Goal: Task Accomplishment & Management: Use online tool/utility

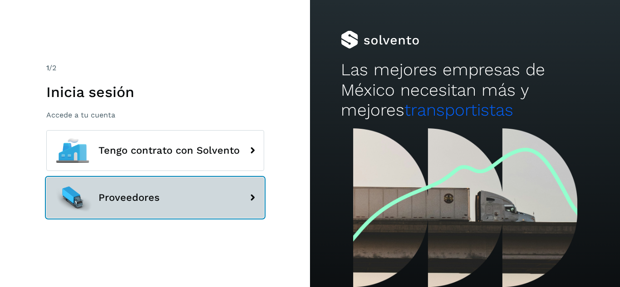
click at [143, 198] on span "Proveedores" at bounding box center [128, 197] width 61 height 11
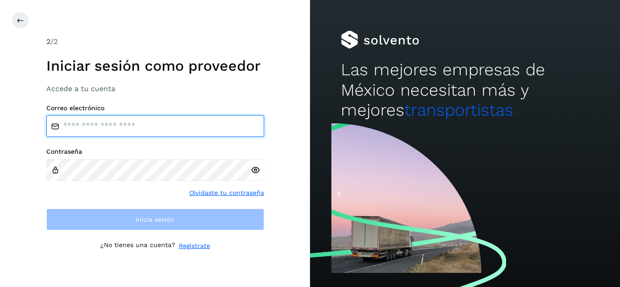
type input "**********"
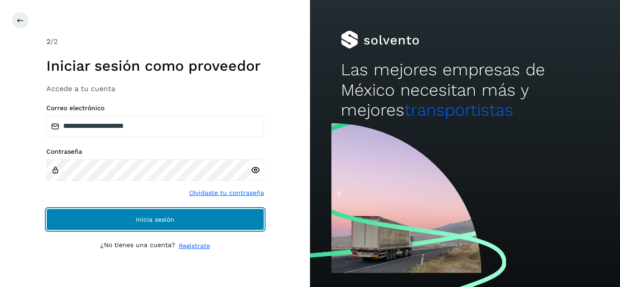
click at [218, 221] on button "Inicia sesión" at bounding box center [155, 220] width 218 height 22
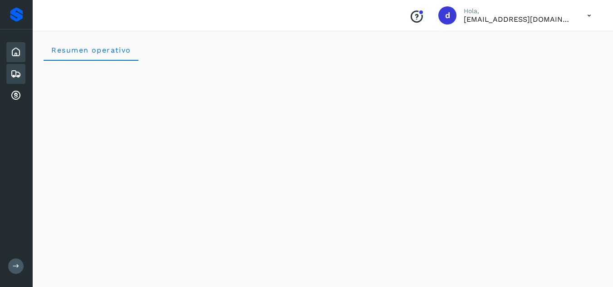
click at [19, 76] on icon at bounding box center [15, 74] width 11 height 11
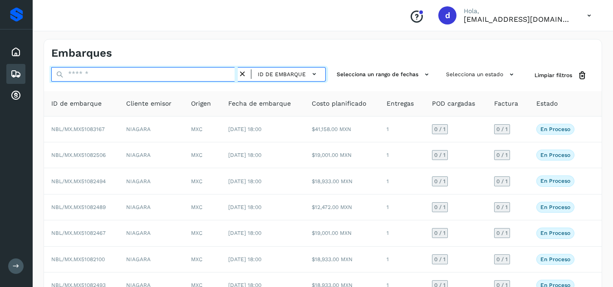
click at [174, 73] on input "text" at bounding box center [144, 74] width 186 height 15
paste input "**********"
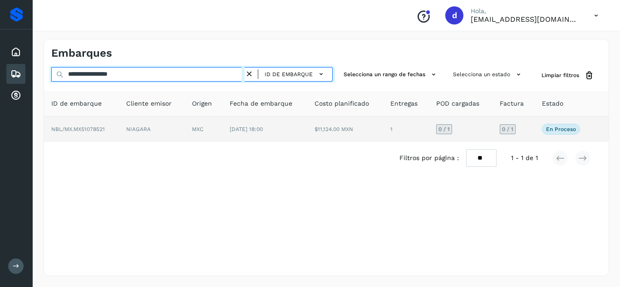
type input "**********"
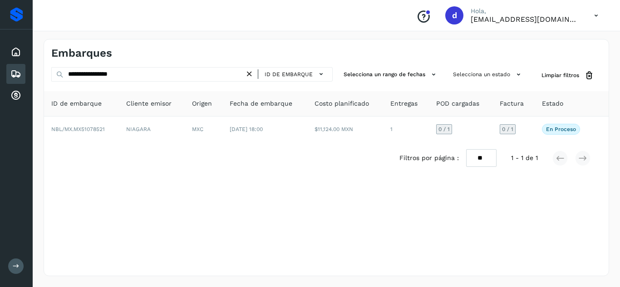
drag, startPoint x: 81, startPoint y: 128, endPoint x: 172, endPoint y: 180, distance: 104.9
click at [82, 128] on span "NBL/MX.MX51078521" at bounding box center [78, 129] width 54 height 6
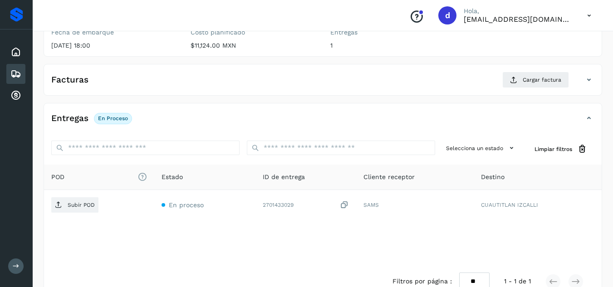
scroll to position [136, 0]
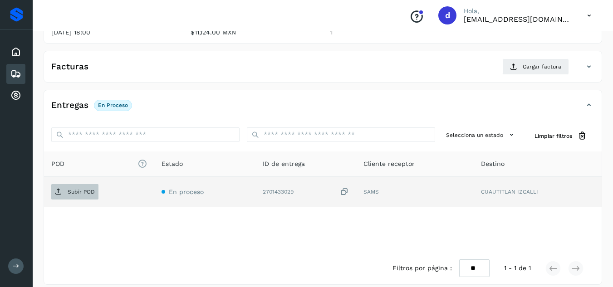
click at [87, 193] on p "Subir POD" at bounding box center [81, 192] width 27 height 6
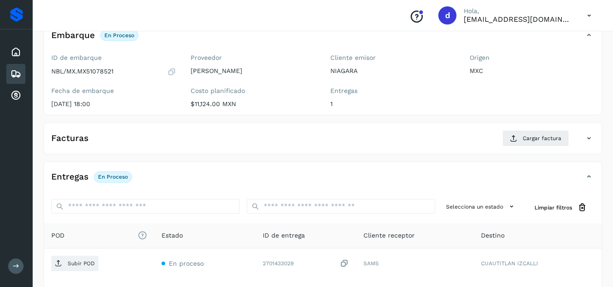
scroll to position [0, 0]
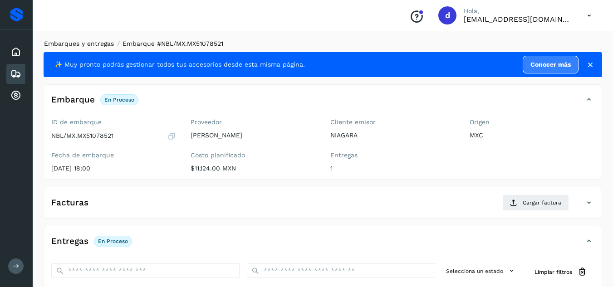
click at [84, 42] on link "Embarques y entregas" at bounding box center [79, 43] width 70 height 7
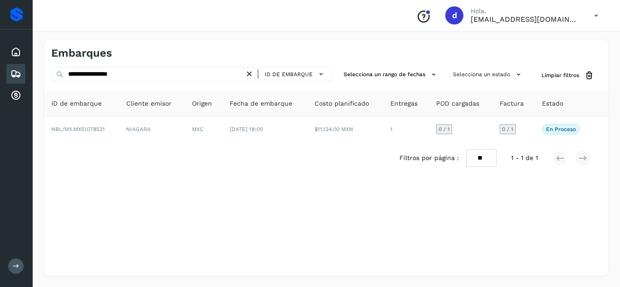
drag, startPoint x: 253, startPoint y: 74, endPoint x: 234, endPoint y: 78, distance: 18.9
click at [253, 74] on icon at bounding box center [250, 74] width 10 height 10
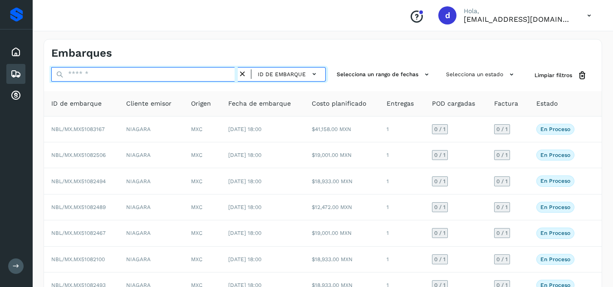
click at [234, 79] on input "text" at bounding box center [144, 74] width 186 height 15
paste input "**********"
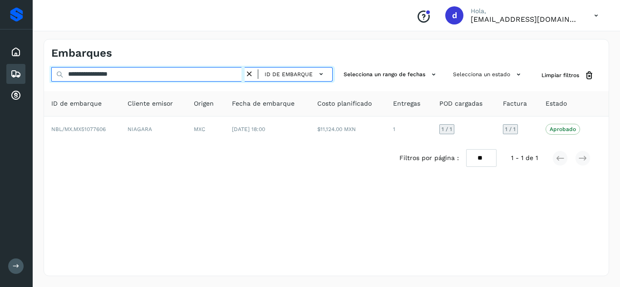
type input "**********"
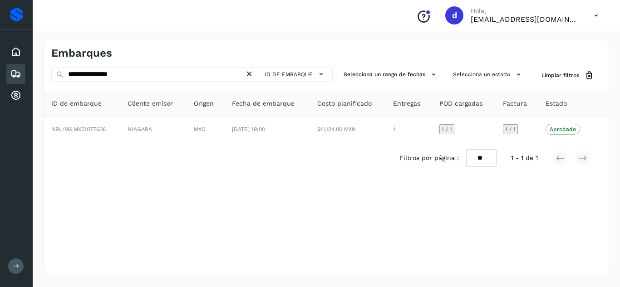
drag, startPoint x: 254, startPoint y: 73, endPoint x: 240, endPoint y: 73, distance: 14.1
click at [254, 73] on icon at bounding box center [250, 74] width 10 height 10
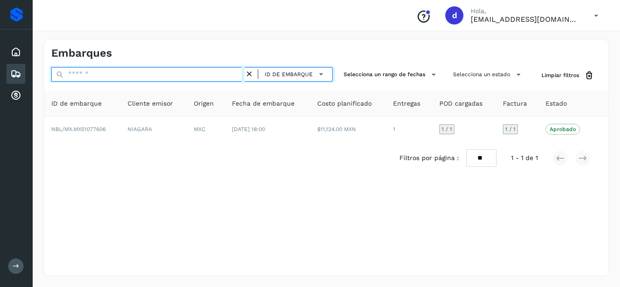
click at [238, 74] on input "text" at bounding box center [147, 74] width 193 height 15
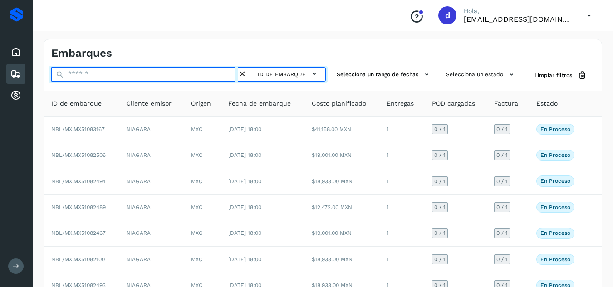
paste input "**********"
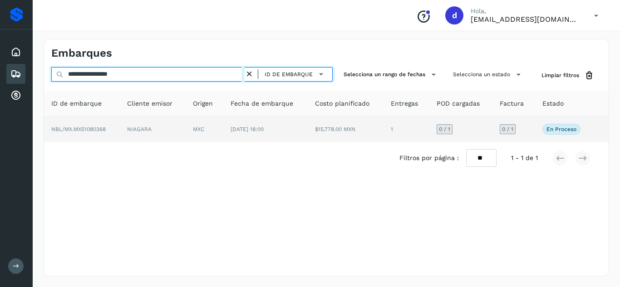
type input "**********"
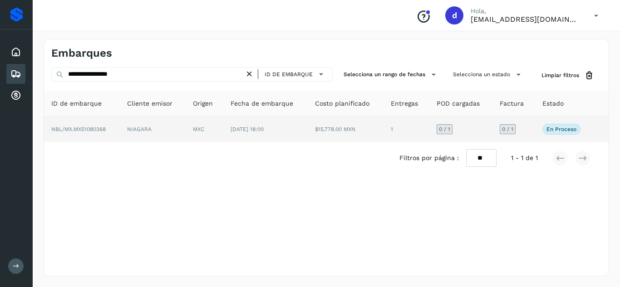
click at [104, 128] on span "NBL/MX.MX51080368" at bounding box center [78, 129] width 54 height 6
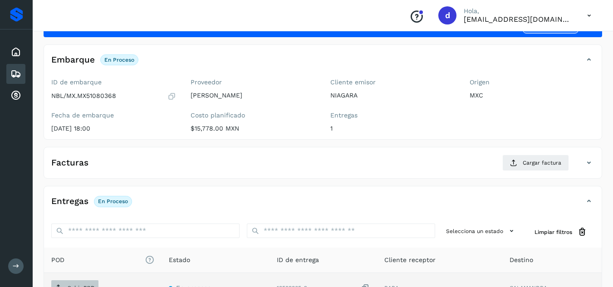
scroll to position [136, 0]
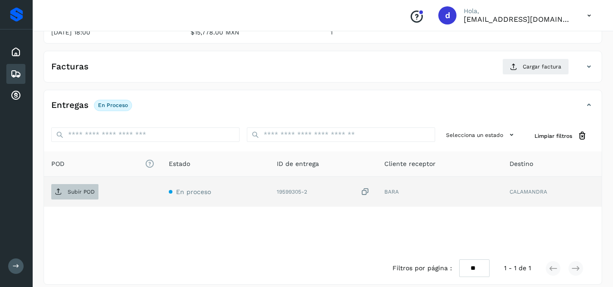
click at [90, 189] on p "Subir POD" at bounding box center [81, 192] width 27 height 6
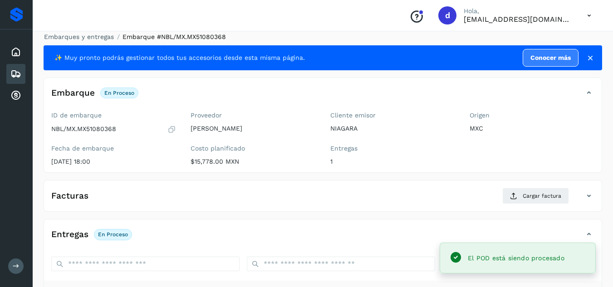
scroll to position [0, 0]
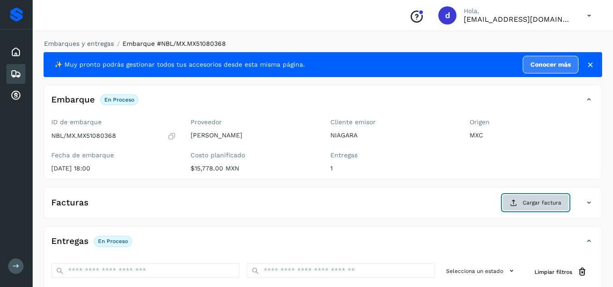
click at [532, 199] on span "Cargar factura" at bounding box center [542, 203] width 39 height 8
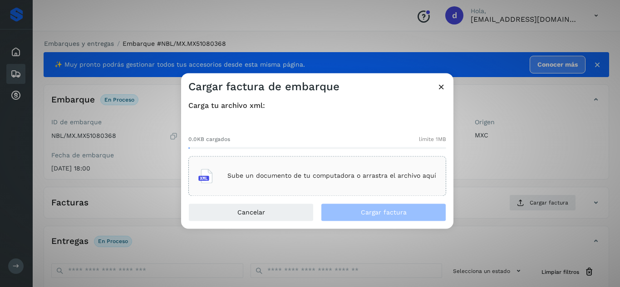
click at [363, 186] on div "Sube un documento de tu computadora o arrastra el archivo aquí" at bounding box center [317, 176] width 238 height 25
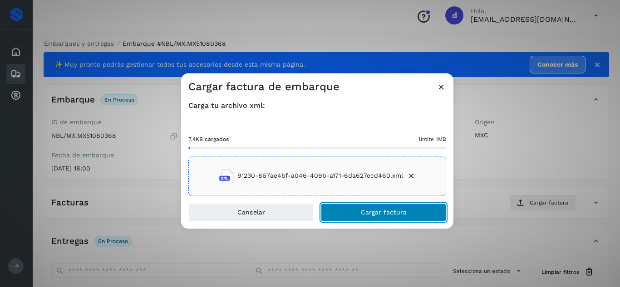
click at [391, 214] on span "Cargar factura" at bounding box center [384, 212] width 46 height 6
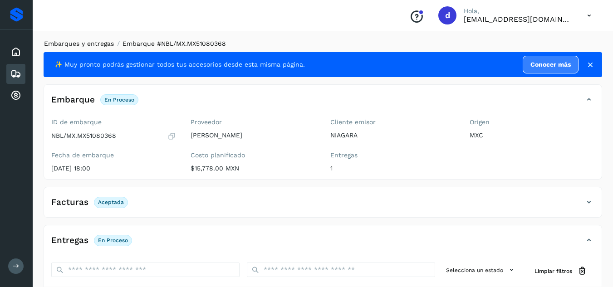
click at [95, 47] on link "Embarques y entregas" at bounding box center [79, 43] width 70 height 7
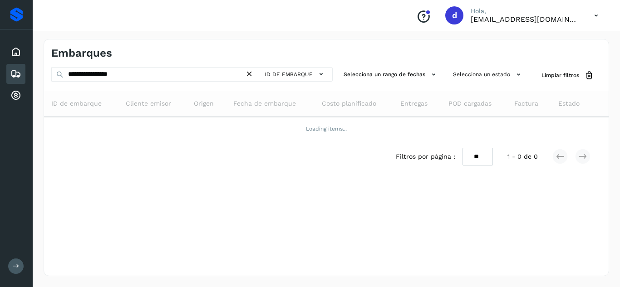
click at [253, 76] on icon at bounding box center [250, 74] width 10 height 10
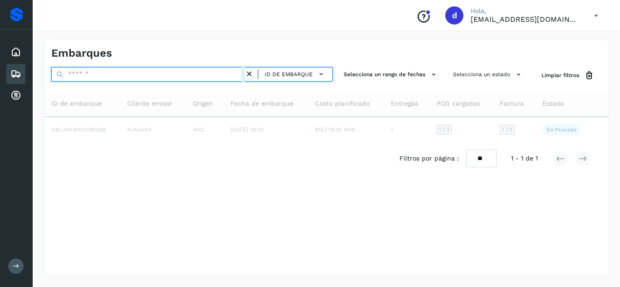
click at [230, 74] on input "text" at bounding box center [147, 74] width 193 height 15
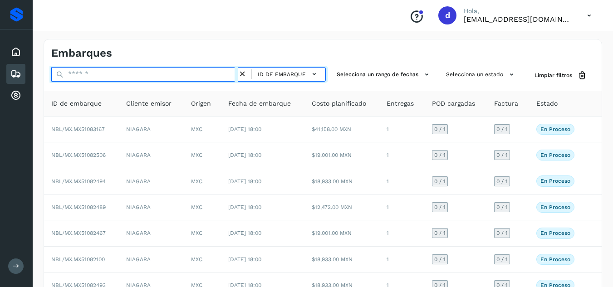
paste input "**********"
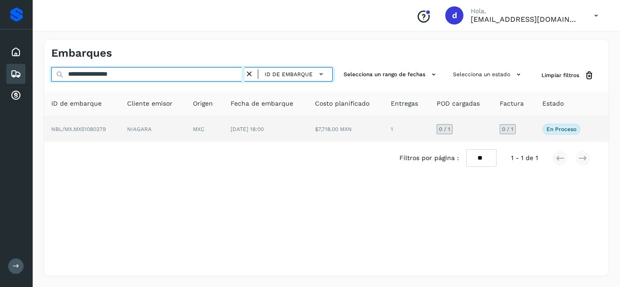
type input "**********"
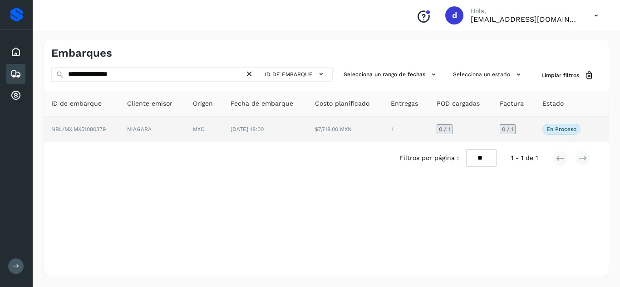
click at [98, 129] on span "NBL/MX.MX51080379" at bounding box center [78, 129] width 54 height 6
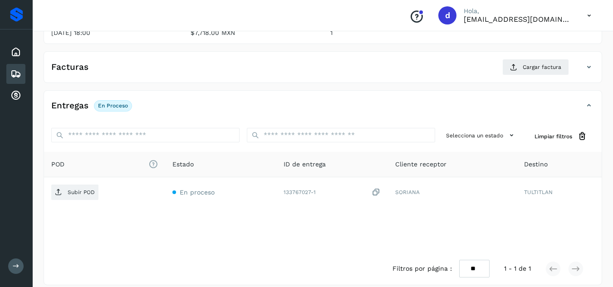
scroll to position [136, 0]
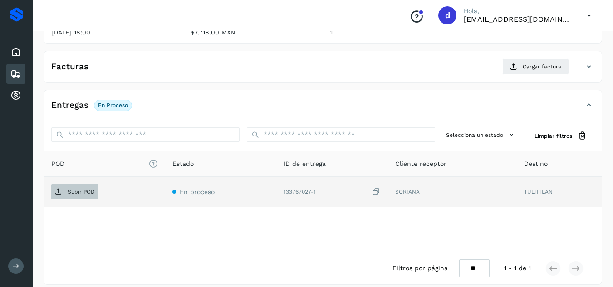
click at [87, 194] on p "Subir POD" at bounding box center [81, 192] width 27 height 6
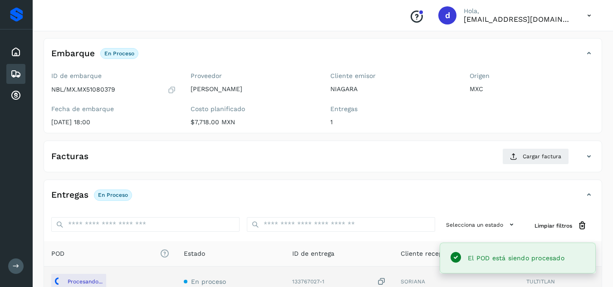
scroll to position [45, 0]
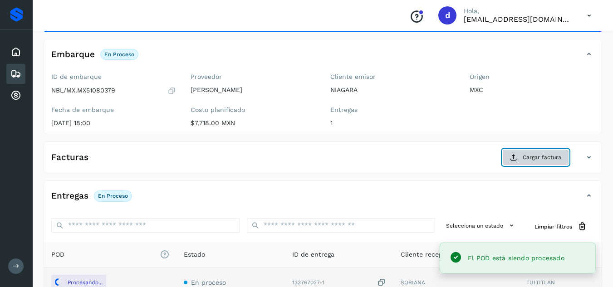
click at [530, 162] on span "Cargar factura" at bounding box center [542, 157] width 39 height 8
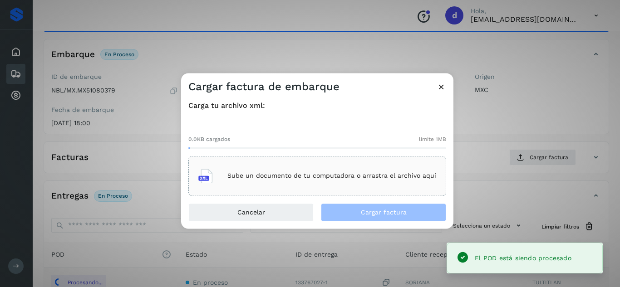
click at [395, 187] on div "Sube un documento de tu computadora o arrastra el archivo aquí" at bounding box center [317, 176] width 238 height 25
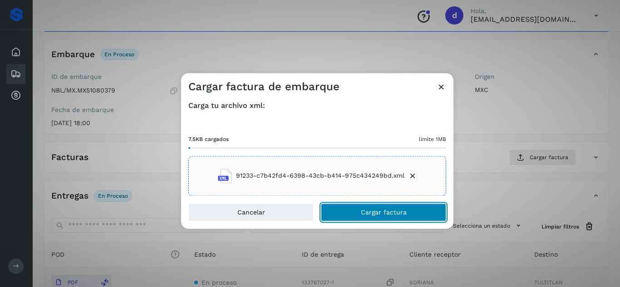
click at [373, 212] on span "Cargar factura" at bounding box center [384, 212] width 46 height 6
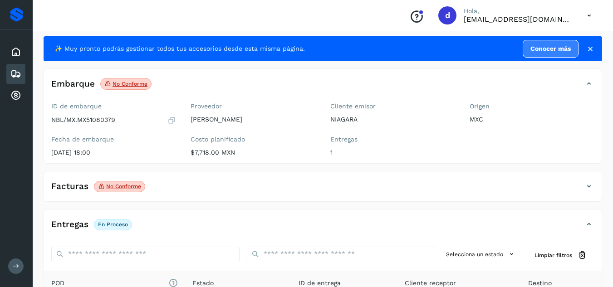
scroll to position [0, 0]
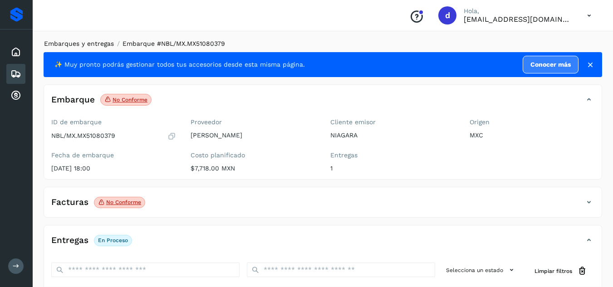
click at [92, 41] on link "Embarques y entregas" at bounding box center [79, 43] width 70 height 7
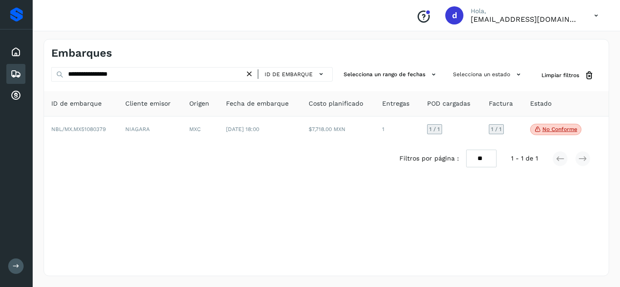
click at [253, 74] on icon at bounding box center [250, 74] width 10 height 10
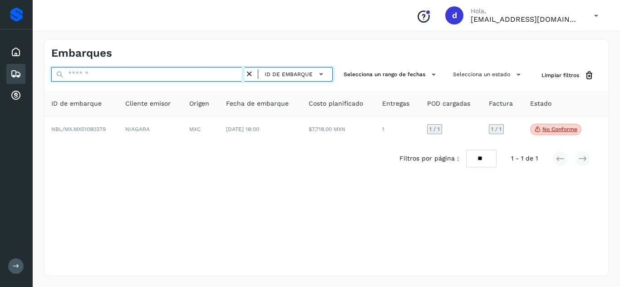
click at [224, 74] on input "text" at bounding box center [147, 74] width 193 height 15
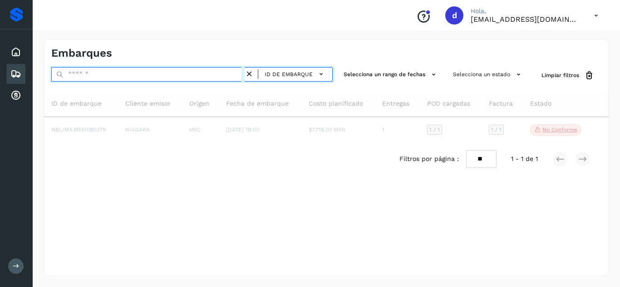
paste input "**********"
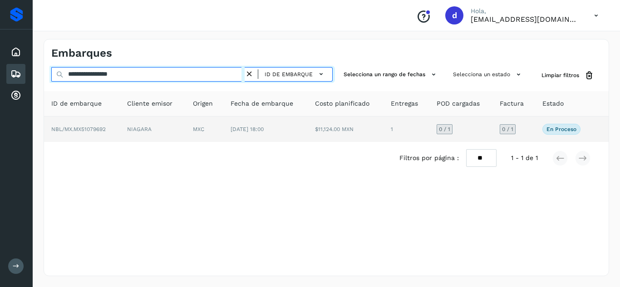
type input "**********"
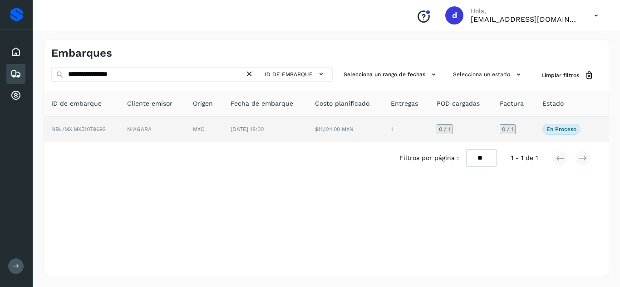
click at [87, 130] on span "NBL/MX.MX51079692" at bounding box center [78, 129] width 54 height 6
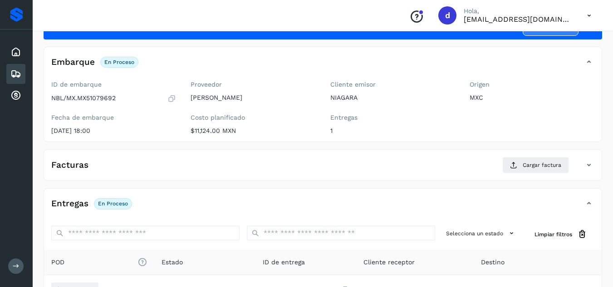
scroll to position [145, 0]
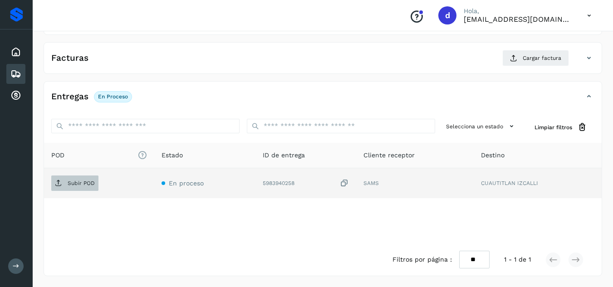
click at [88, 183] on p "Subir POD" at bounding box center [81, 183] width 27 height 6
click at [73, 185] on p "Subir POD" at bounding box center [81, 183] width 27 height 6
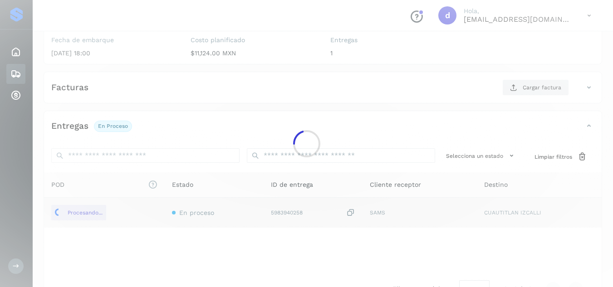
scroll to position [99, 0]
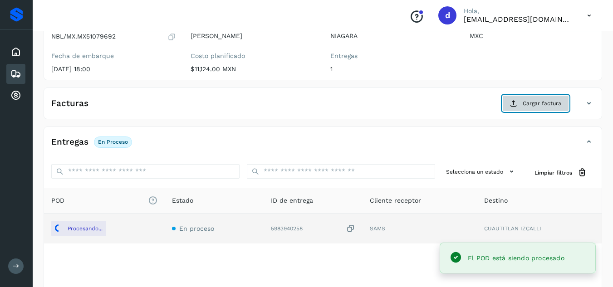
click at [519, 101] on button "Cargar factura" at bounding box center [535, 103] width 67 height 16
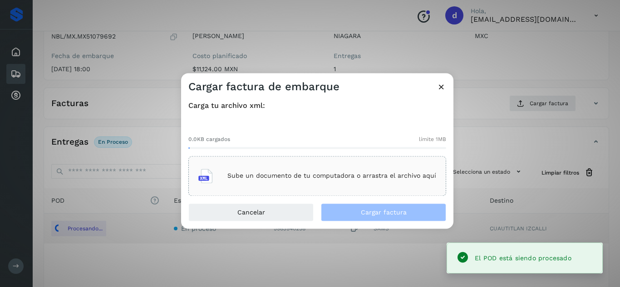
click at [365, 187] on div "Sube un documento de tu computadora o arrastra el archivo aquí" at bounding box center [317, 176] width 238 height 25
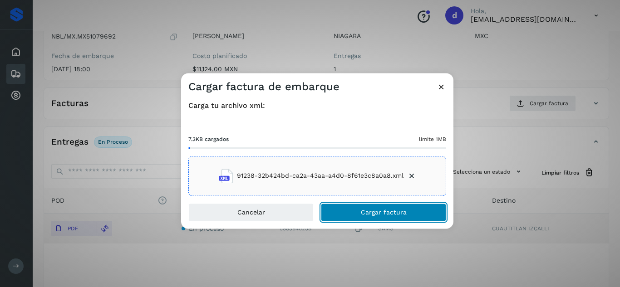
click at [410, 213] on button "Cargar factura" at bounding box center [383, 212] width 125 height 18
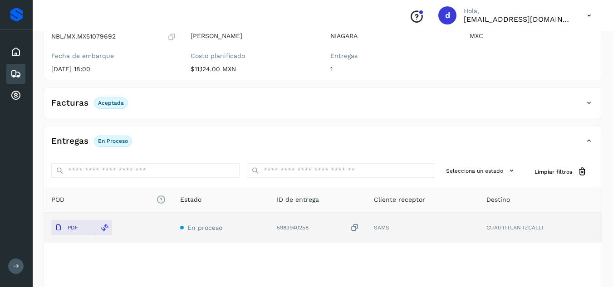
scroll to position [9, 0]
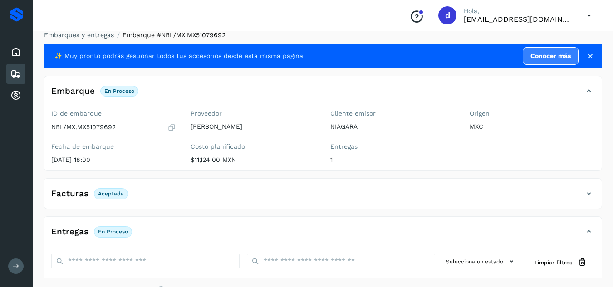
click at [109, 34] on link "Embarques y entregas" at bounding box center [79, 34] width 70 height 7
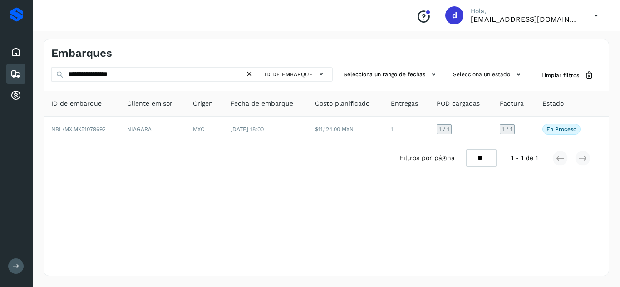
click at [253, 74] on icon at bounding box center [250, 74] width 10 height 10
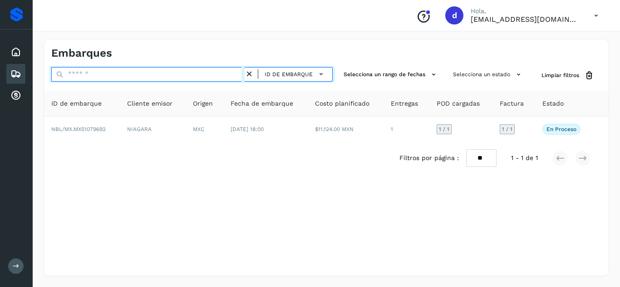
click at [227, 73] on input "text" at bounding box center [147, 74] width 193 height 15
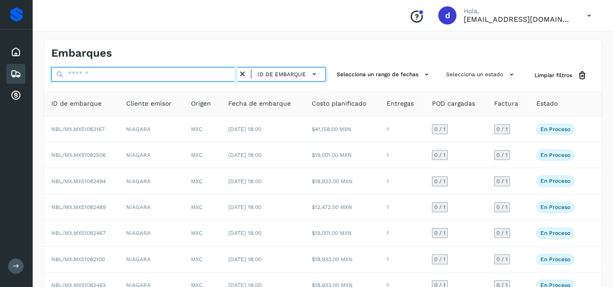
paste input "**********"
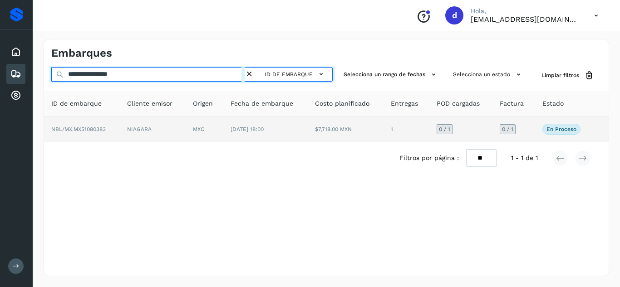
type input "**********"
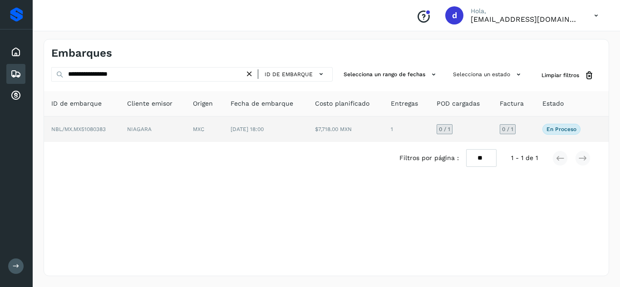
click at [84, 131] on span "NBL/MX.MX51080383" at bounding box center [78, 129] width 54 height 6
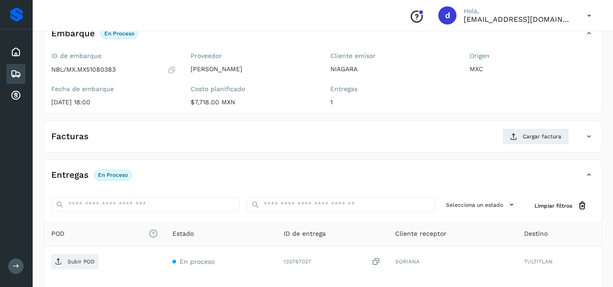
scroll to position [136, 0]
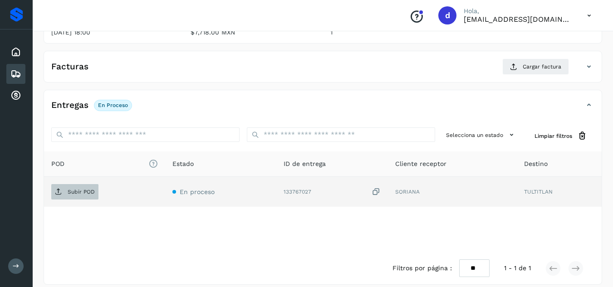
click at [79, 196] on span "Subir POD" at bounding box center [74, 192] width 47 height 15
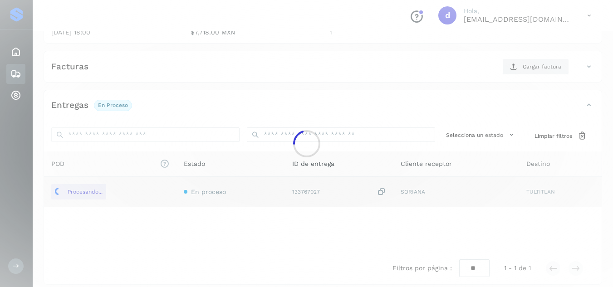
scroll to position [45, 0]
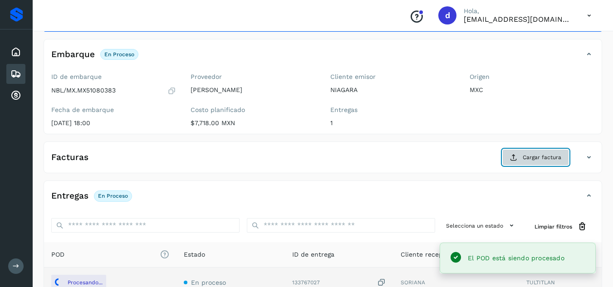
click at [521, 160] on button "Cargar factura" at bounding box center [535, 157] width 67 height 16
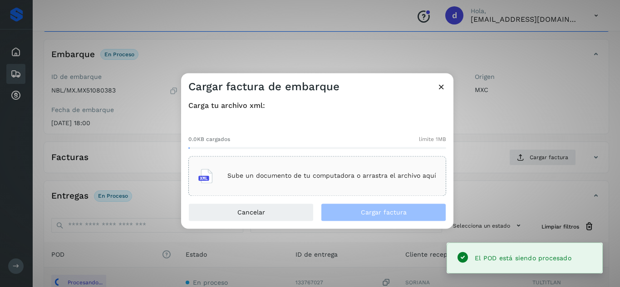
click at [383, 170] on div "Sube un documento de tu computadora o arrastra el archivo aquí" at bounding box center [317, 176] width 238 height 25
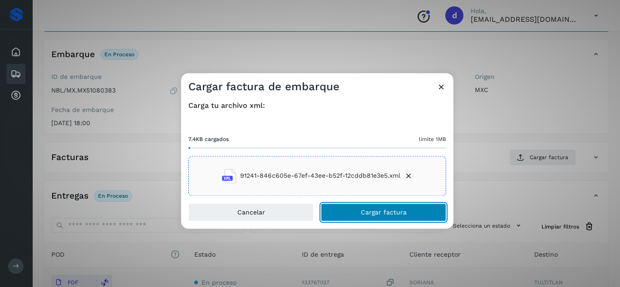
click at [389, 214] on span "Cargar factura" at bounding box center [384, 212] width 46 height 6
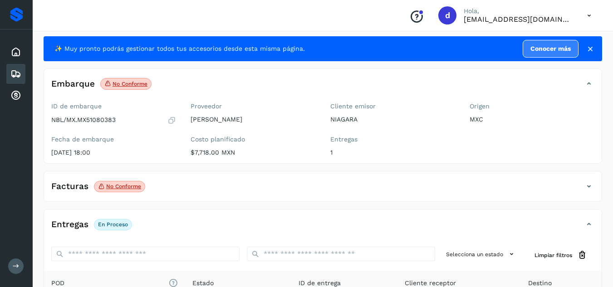
scroll to position [0, 0]
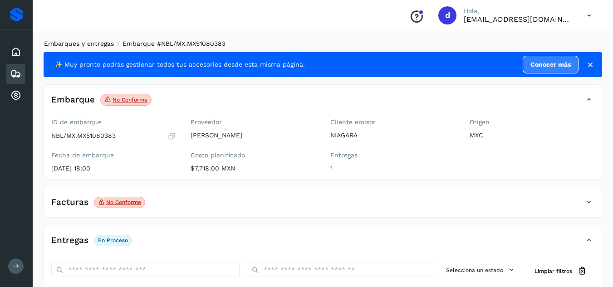
click at [72, 43] on link "Embarques y entregas" at bounding box center [79, 43] width 70 height 7
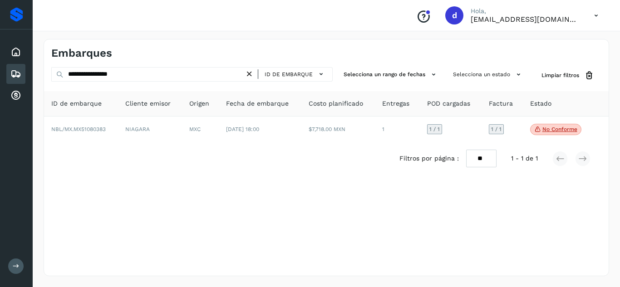
click at [252, 72] on icon at bounding box center [250, 74] width 10 height 10
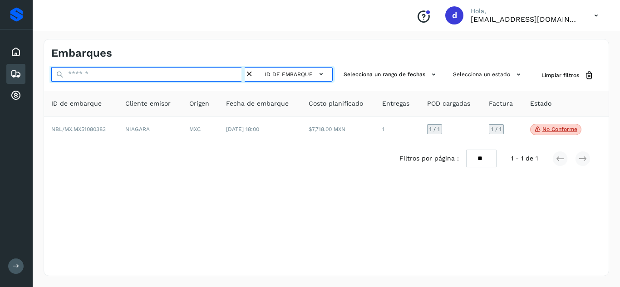
click at [223, 72] on input "text" at bounding box center [147, 74] width 193 height 15
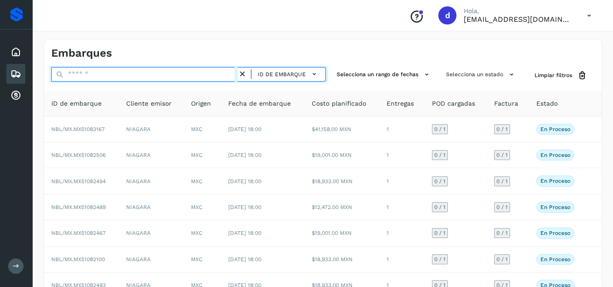
paste input "**********"
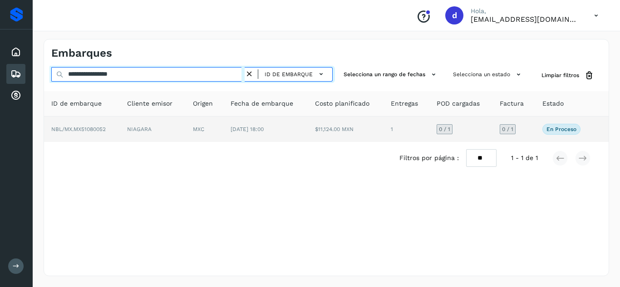
type input "**********"
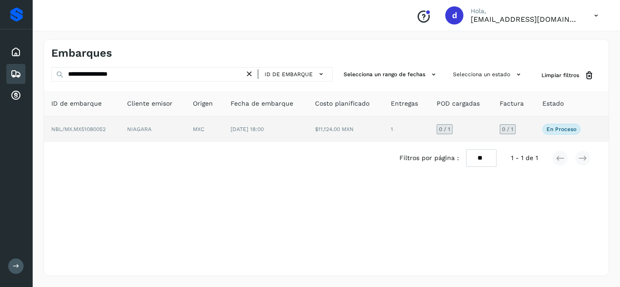
click at [87, 128] on span "NBL/MX.MX51080052" at bounding box center [78, 129] width 54 height 6
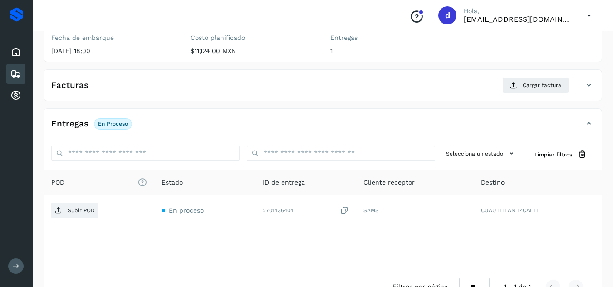
scroll to position [145, 0]
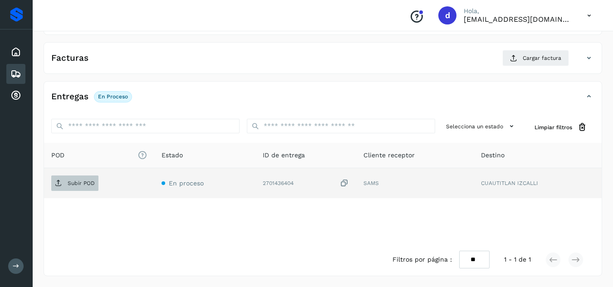
click at [69, 183] on p "Subir POD" at bounding box center [81, 183] width 27 height 6
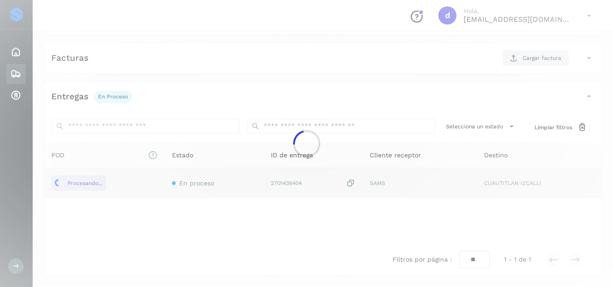
scroll to position [54, 0]
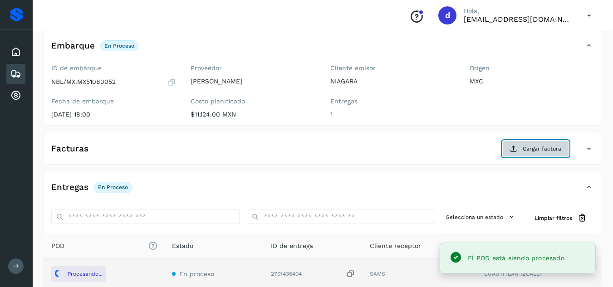
click at [525, 144] on button "Cargar factura" at bounding box center [535, 149] width 67 height 16
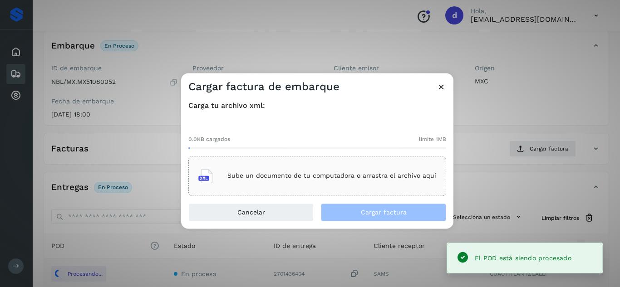
click at [346, 171] on div "Sube un documento de tu computadora o arrastra el archivo aquí" at bounding box center [317, 176] width 238 height 25
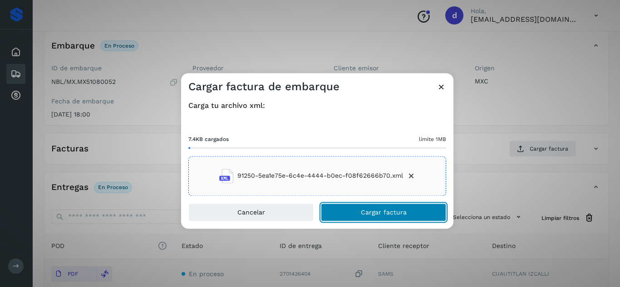
click at [374, 211] on span "Cargar factura" at bounding box center [384, 212] width 46 height 6
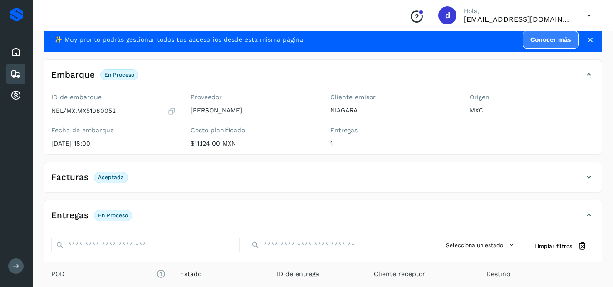
scroll to position [0, 0]
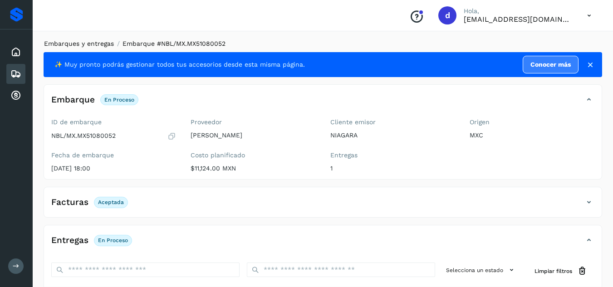
click at [77, 41] on link "Embarques y entregas" at bounding box center [79, 43] width 70 height 7
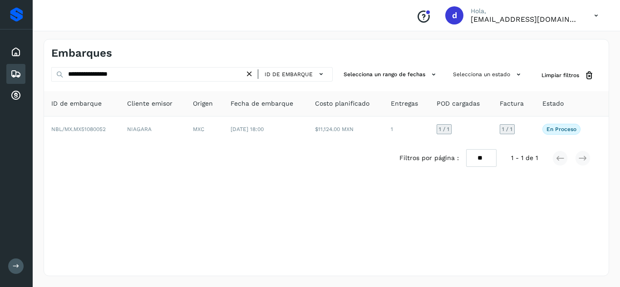
click at [252, 73] on icon at bounding box center [250, 74] width 10 height 10
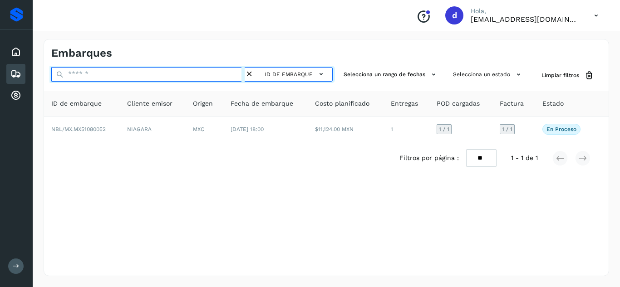
click at [226, 77] on input "text" at bounding box center [147, 74] width 193 height 15
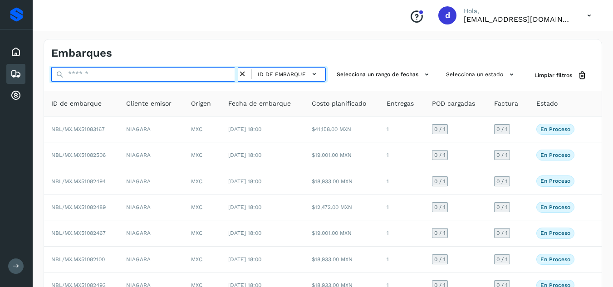
paste input "**********"
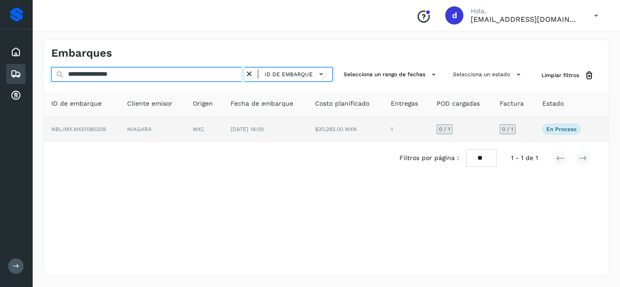
type input "**********"
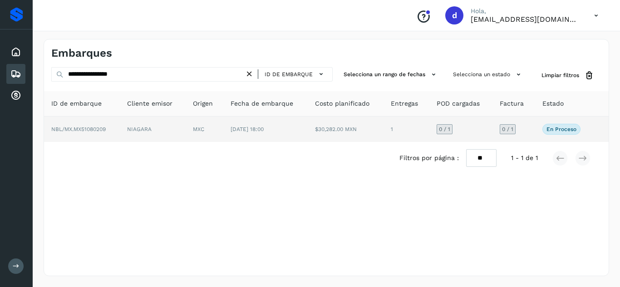
click at [97, 129] on span "NBL/MX.MX51080209" at bounding box center [78, 129] width 54 height 6
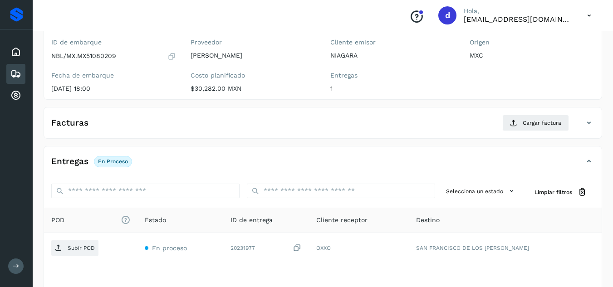
scroll to position [91, 0]
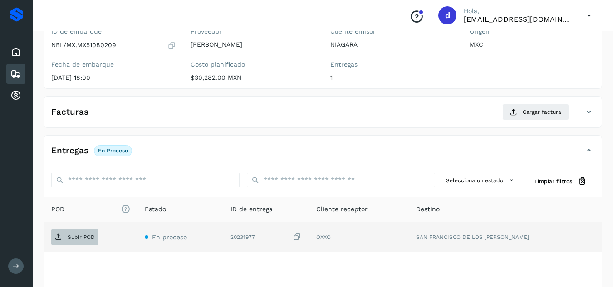
drag, startPoint x: 88, startPoint y: 240, endPoint x: 64, endPoint y: 237, distance: 23.8
click at [64, 237] on span "Subir POD" at bounding box center [74, 237] width 47 height 15
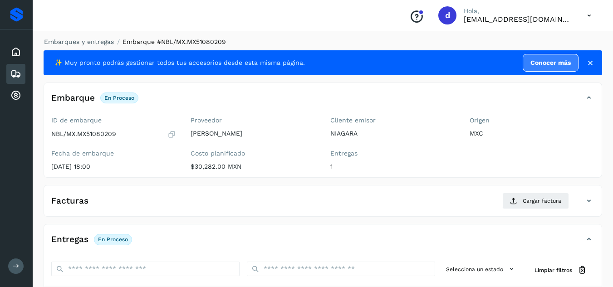
scroll to position [0, 0]
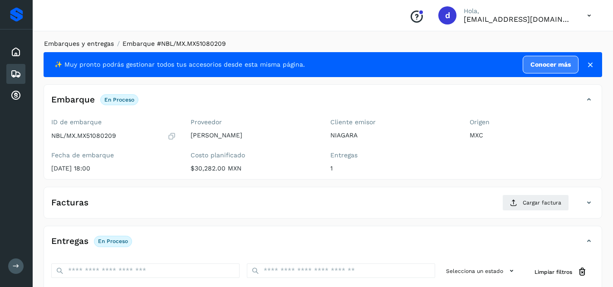
click at [100, 45] on link "Embarques y entregas" at bounding box center [79, 43] width 70 height 7
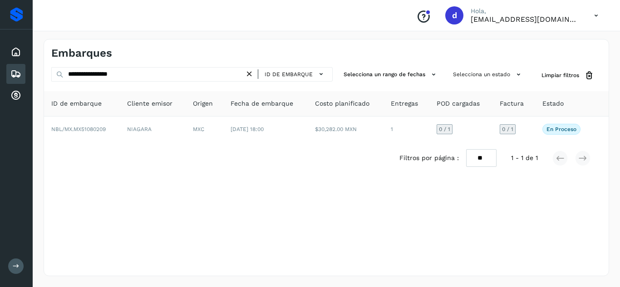
click at [251, 74] on icon at bounding box center [250, 74] width 10 height 10
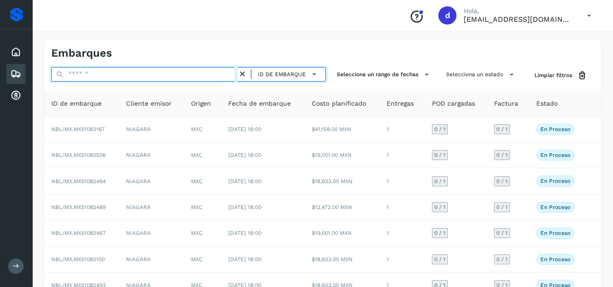
click at [191, 78] on input "text" at bounding box center [144, 74] width 186 height 15
paste input "**********"
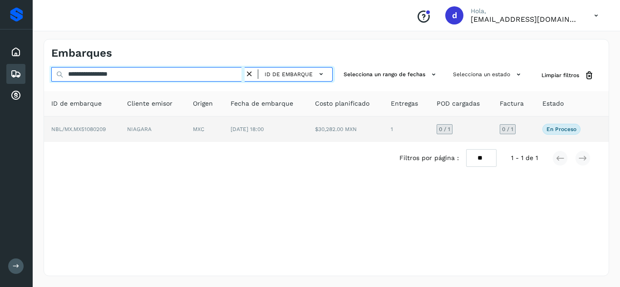
type input "**********"
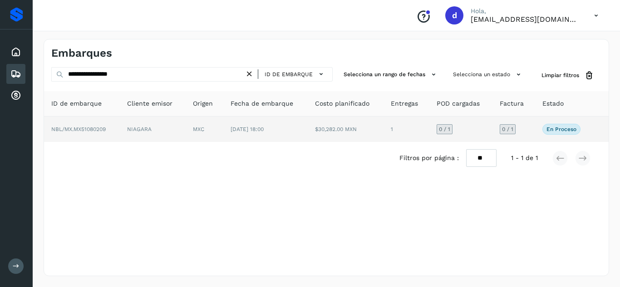
click at [93, 127] on span "NBL/MX.MX51080209" at bounding box center [78, 129] width 54 height 6
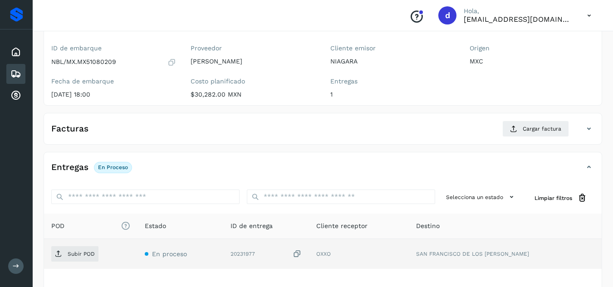
scroll to position [145, 0]
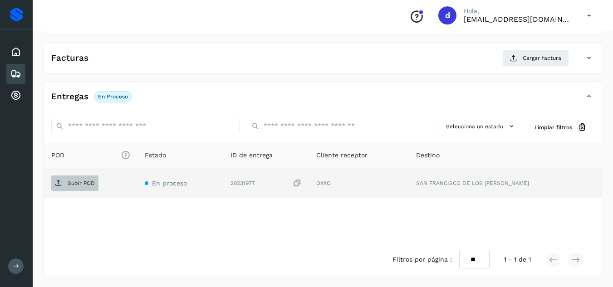
click at [92, 184] on p "Subir POD" at bounding box center [81, 183] width 27 height 6
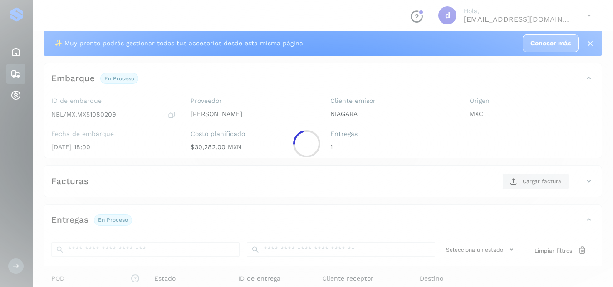
scroll to position [9, 0]
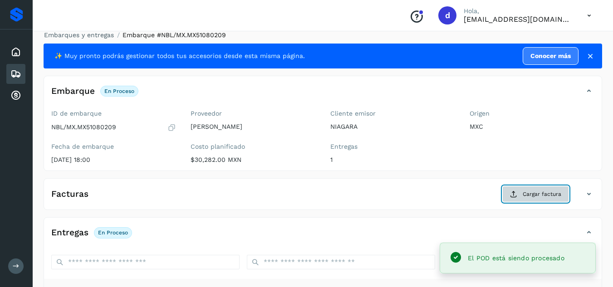
click at [532, 199] on button "Cargar factura" at bounding box center [535, 194] width 67 height 16
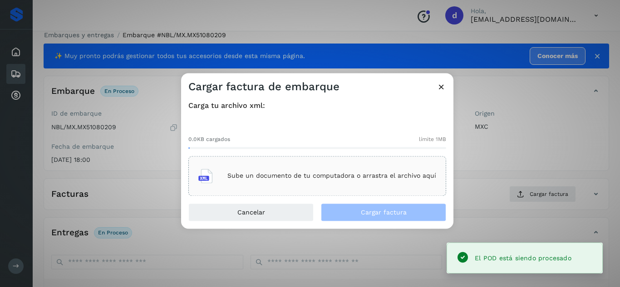
click at [383, 179] on p "Sube un documento de tu computadora o arrastra el archivo aquí" at bounding box center [331, 176] width 209 height 8
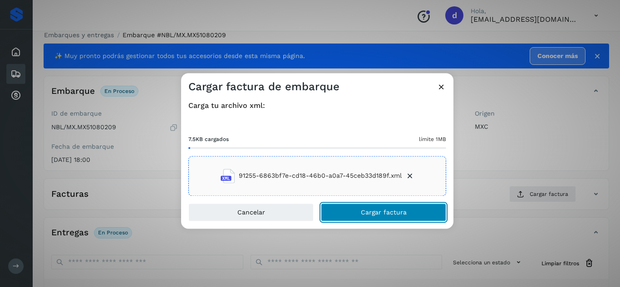
click at [379, 213] on span "Cargar factura" at bounding box center [384, 212] width 46 height 6
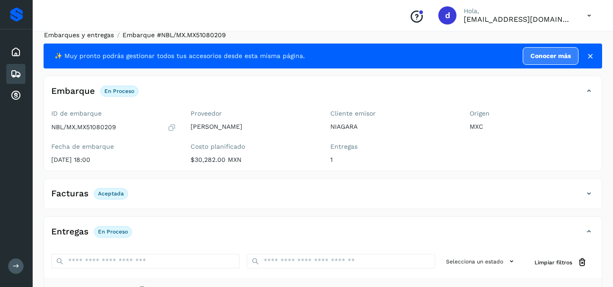
click at [91, 34] on link "Embarques y entregas" at bounding box center [79, 34] width 70 height 7
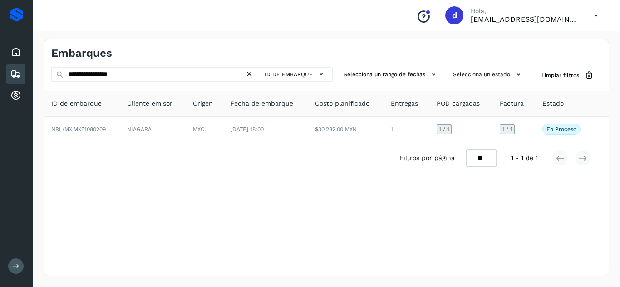
click at [250, 73] on icon at bounding box center [250, 74] width 10 height 10
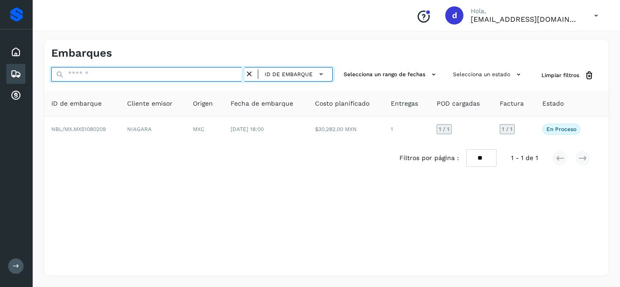
click at [231, 77] on input "text" at bounding box center [147, 74] width 193 height 15
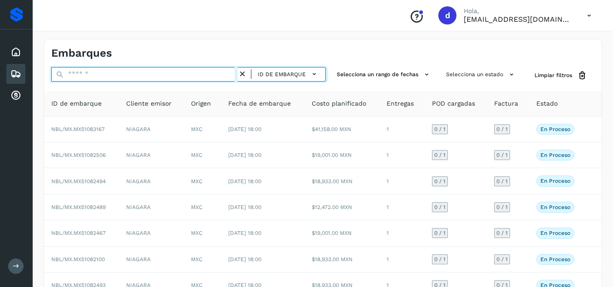
paste input "**********"
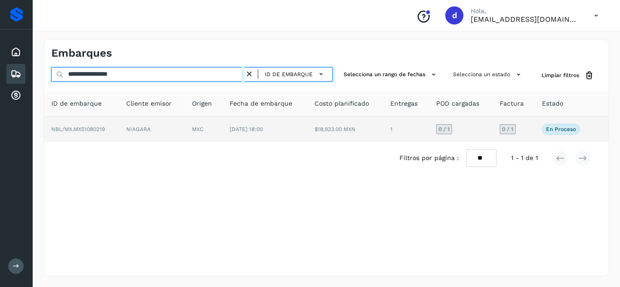
type input "**********"
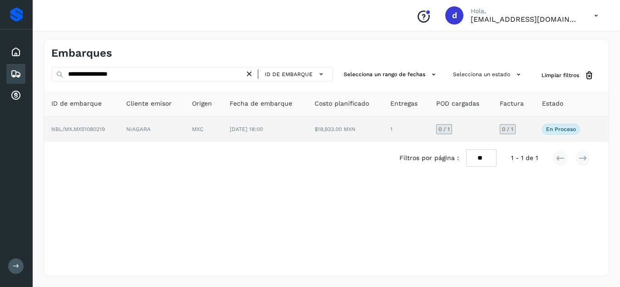
click at [94, 127] on span "NBL/MX.MX51080219" at bounding box center [78, 129] width 54 height 6
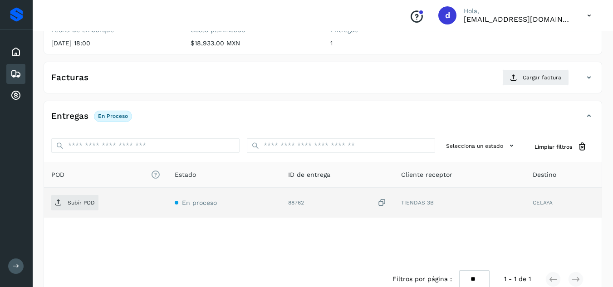
scroll to position [136, 0]
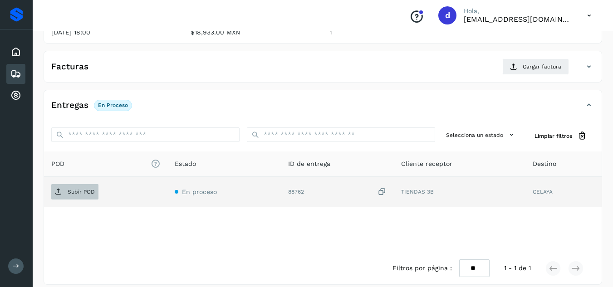
click at [88, 196] on span "Subir POD" at bounding box center [74, 192] width 47 height 15
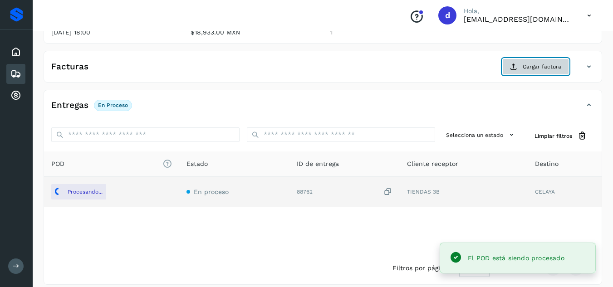
click at [537, 67] on span "Cargar factura" at bounding box center [542, 67] width 39 height 8
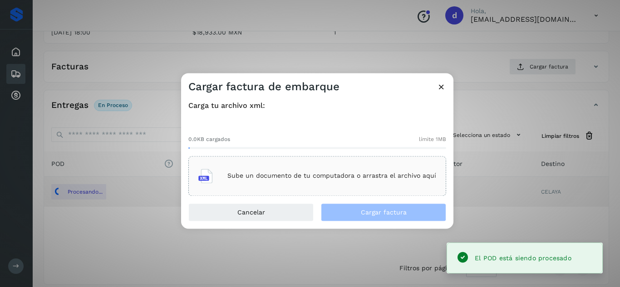
click at [310, 170] on div "Sube un documento de tu computadora o arrastra el archivo aquí" at bounding box center [317, 176] width 238 height 25
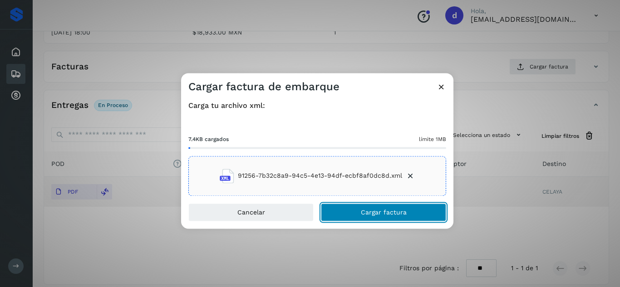
click at [396, 208] on button "Cargar factura" at bounding box center [383, 212] width 125 height 18
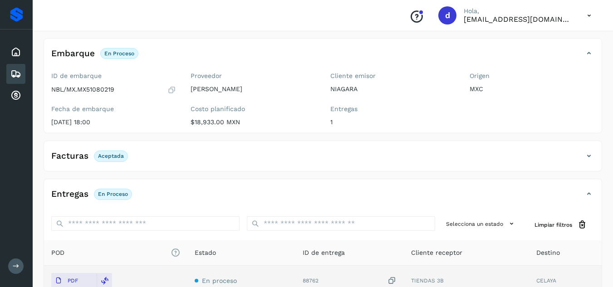
scroll to position [0, 0]
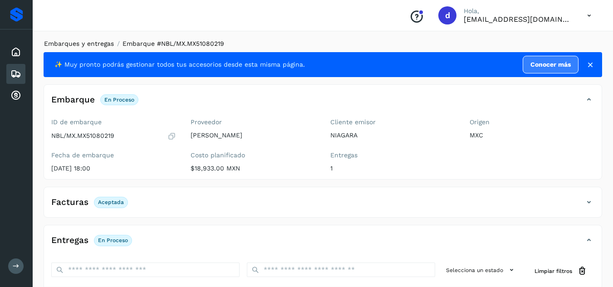
click at [95, 42] on link "Embarques y entregas" at bounding box center [79, 43] width 70 height 7
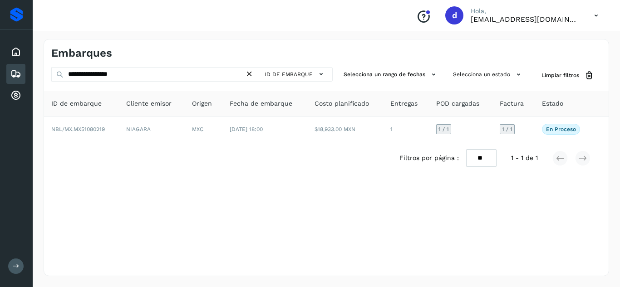
drag, startPoint x: 249, startPoint y: 74, endPoint x: 228, endPoint y: 71, distance: 21.6
click at [249, 74] on icon at bounding box center [250, 74] width 10 height 10
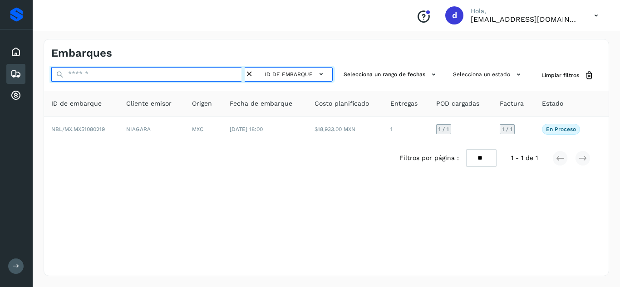
click at [227, 71] on input "text" at bounding box center [147, 74] width 193 height 15
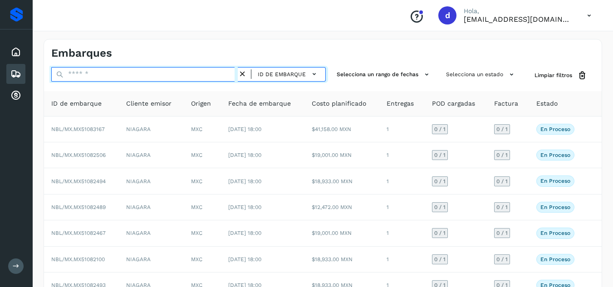
paste input "**********"
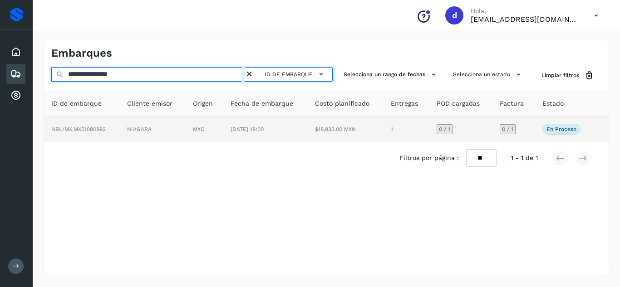
type input "**********"
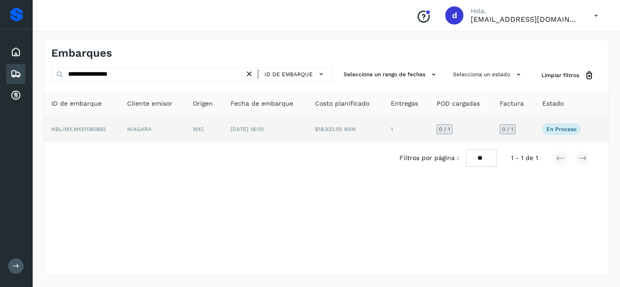
click at [84, 127] on span "NBL/MX.MX51080892" at bounding box center [78, 129] width 54 height 6
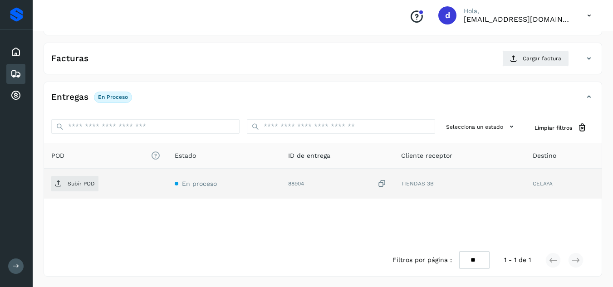
scroll to position [145, 0]
click at [79, 182] on p "Subir POD" at bounding box center [81, 183] width 27 height 6
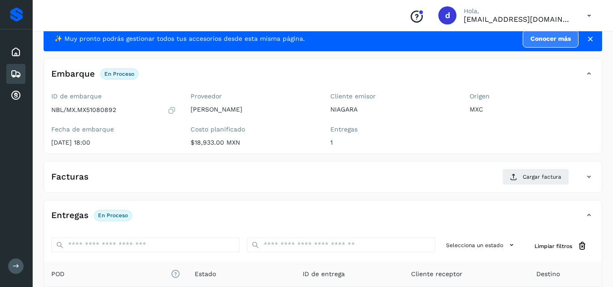
scroll to position [9, 0]
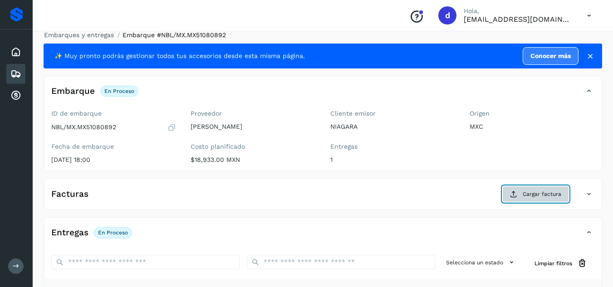
click at [531, 197] on span "Cargar factura" at bounding box center [542, 194] width 39 height 8
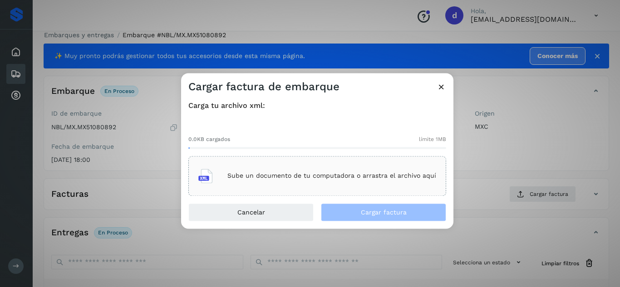
click at [342, 180] on div "Sube un documento de tu computadora o arrastra el archivo aquí" at bounding box center [317, 176] width 238 height 25
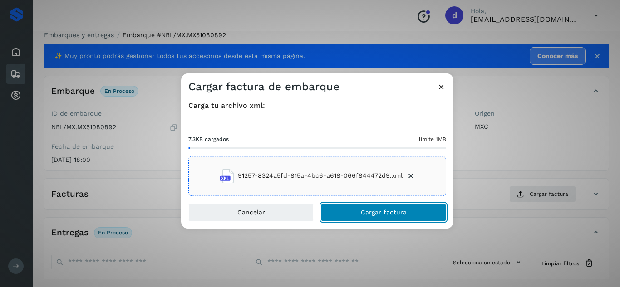
click at [389, 211] on span "Cargar factura" at bounding box center [384, 212] width 46 height 6
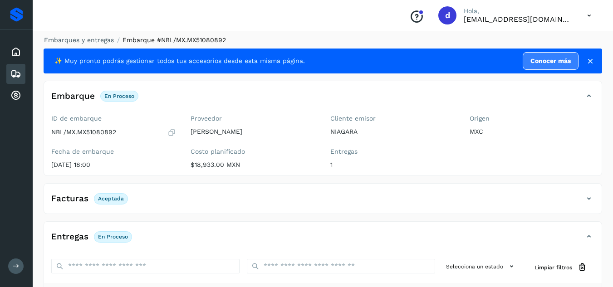
scroll to position [0, 0]
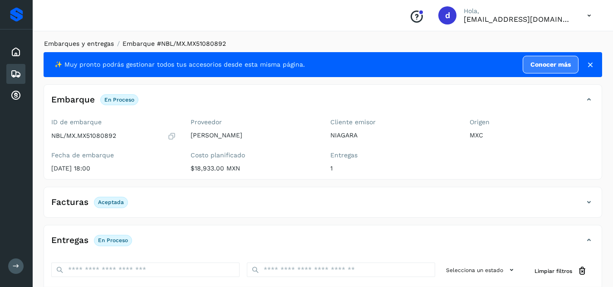
click at [87, 41] on link "Embarques y entregas" at bounding box center [79, 43] width 70 height 7
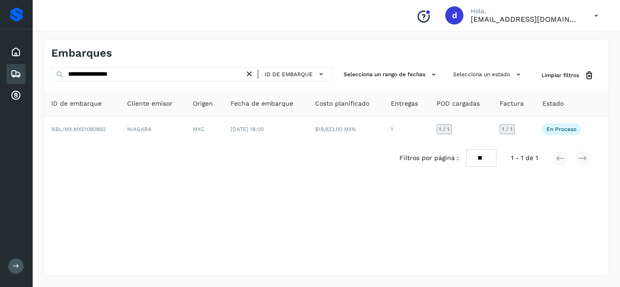
click at [250, 74] on icon at bounding box center [250, 74] width 10 height 10
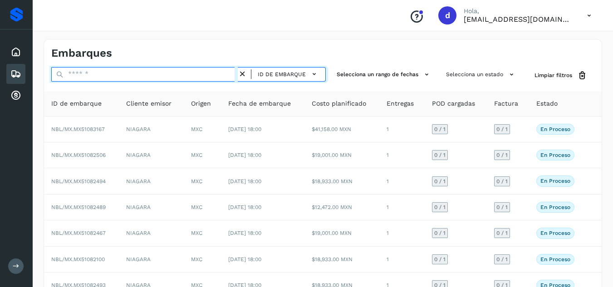
click at [198, 80] on input "text" at bounding box center [144, 74] width 186 height 15
paste input "**********"
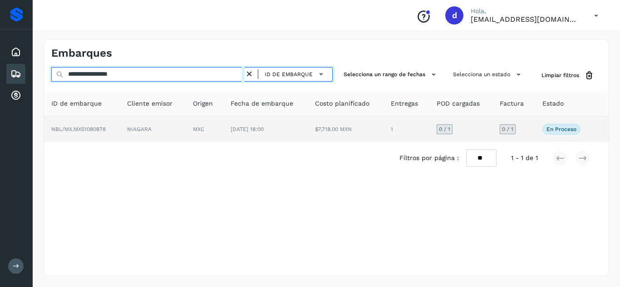
type input "**********"
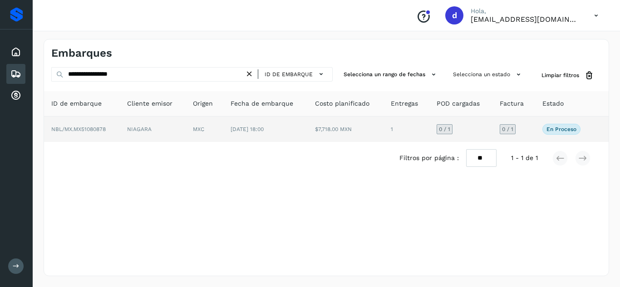
click at [98, 130] on span "NBL/MX.MX51080878" at bounding box center [78, 129] width 54 height 6
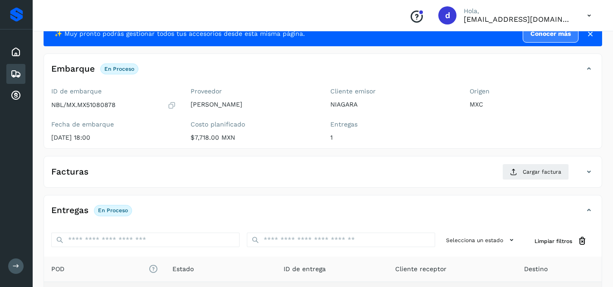
scroll to position [145, 0]
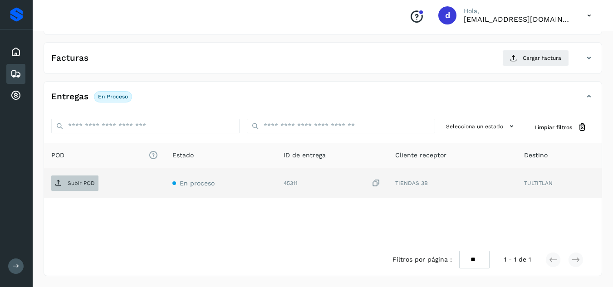
click at [89, 183] on p "Subir POD" at bounding box center [81, 183] width 27 height 6
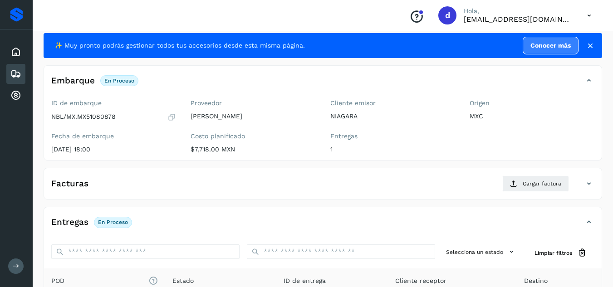
scroll to position [0, 0]
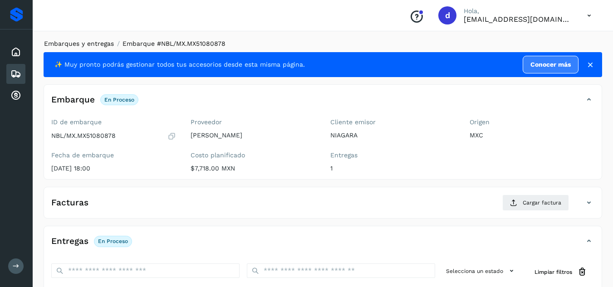
click at [103, 43] on link "Embarques y entregas" at bounding box center [79, 43] width 70 height 7
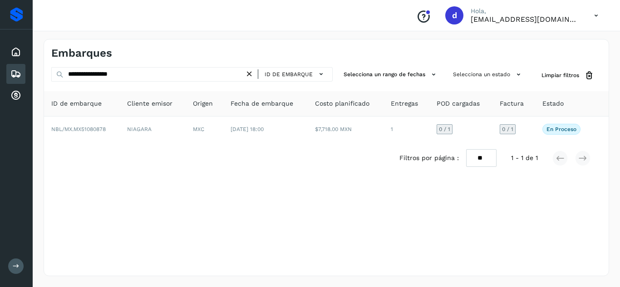
click at [259, 74] on div "ID de embarque" at bounding box center [291, 74] width 74 height 13
click at [252, 74] on icon at bounding box center [250, 74] width 10 height 10
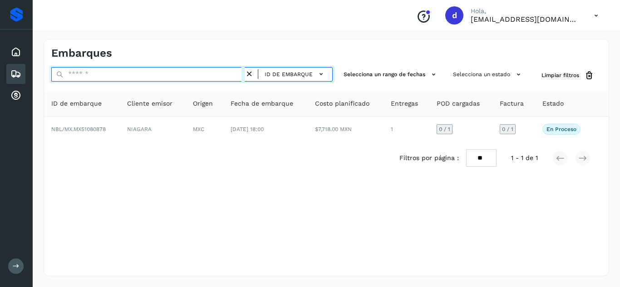
click at [236, 75] on input "text" at bounding box center [147, 74] width 193 height 15
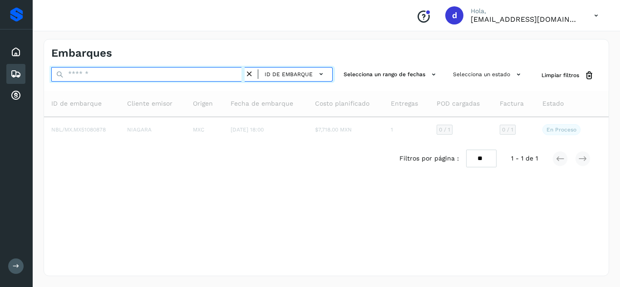
paste input "**********"
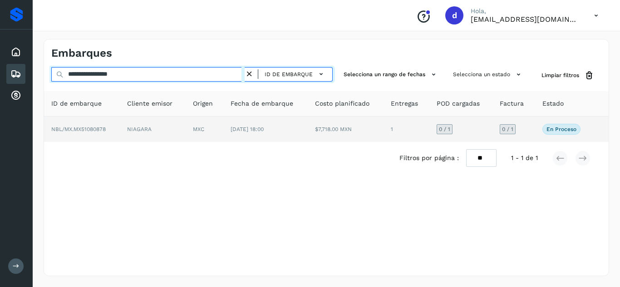
type input "**********"
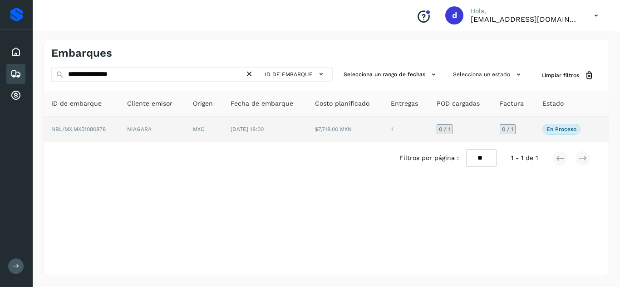
click at [95, 129] on span "NBL/MX.MX51080878" at bounding box center [78, 129] width 54 height 6
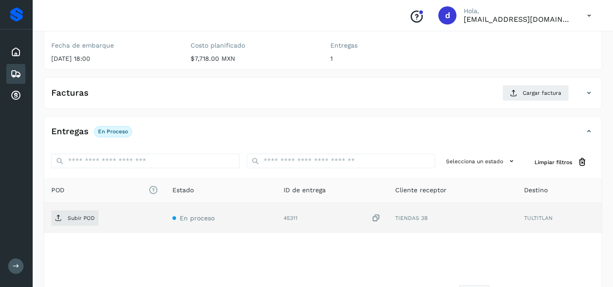
scroll to position [136, 0]
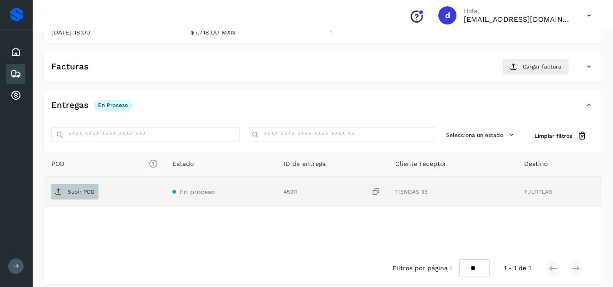
click at [93, 195] on p "Subir POD" at bounding box center [81, 192] width 27 height 6
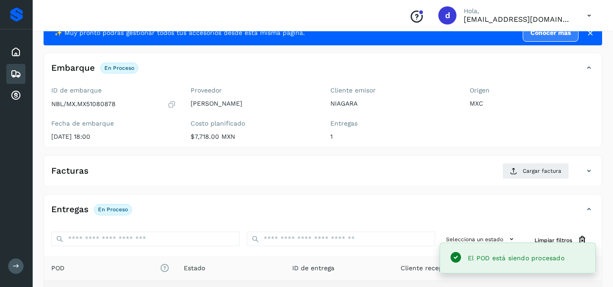
scroll to position [0, 0]
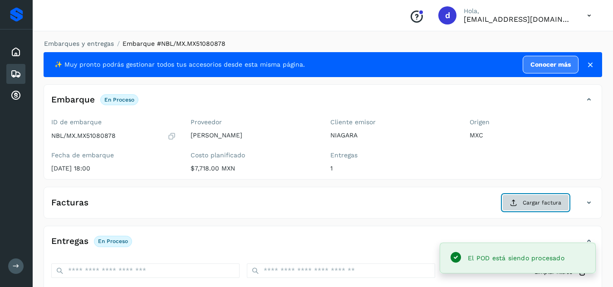
click at [543, 203] on span "Cargar factura" at bounding box center [542, 203] width 39 height 8
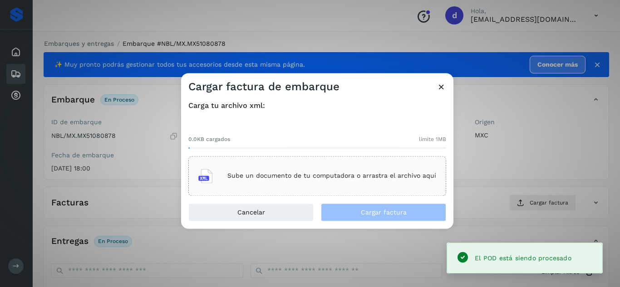
click at [392, 183] on div "Sube un documento de tu computadora o arrastra el archivo aquí" at bounding box center [317, 176] width 238 height 25
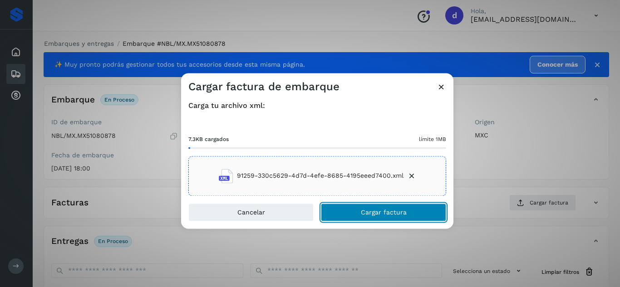
click at [362, 213] on span "Cargar factura" at bounding box center [384, 212] width 46 height 6
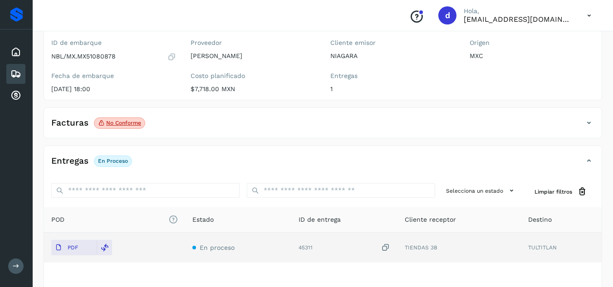
scroll to position [136, 0]
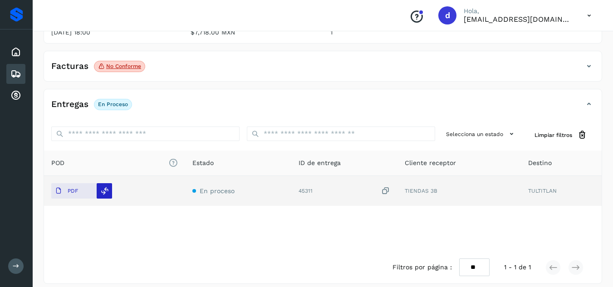
click at [105, 195] on icon at bounding box center [105, 191] width 8 height 8
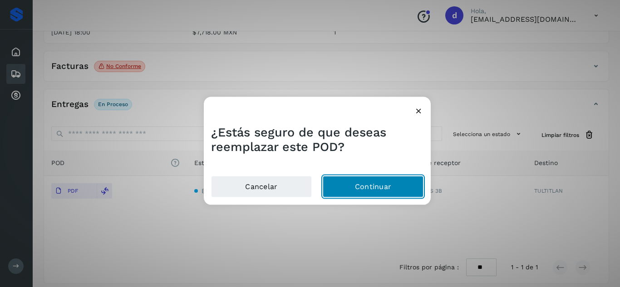
click at [364, 191] on button "Continuar" at bounding box center [373, 187] width 101 height 22
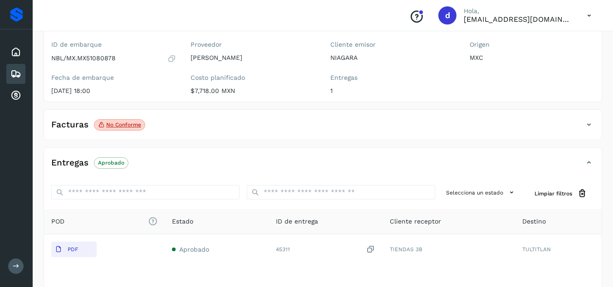
scroll to position [0, 0]
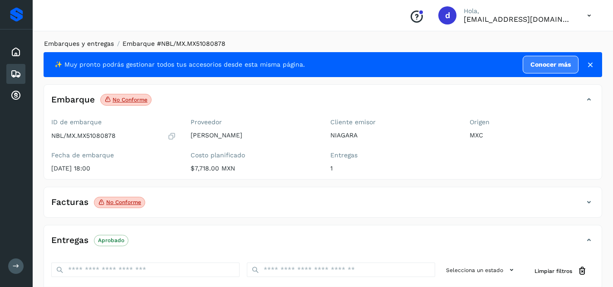
click at [112, 45] on link "Embarques y entregas" at bounding box center [79, 43] width 70 height 7
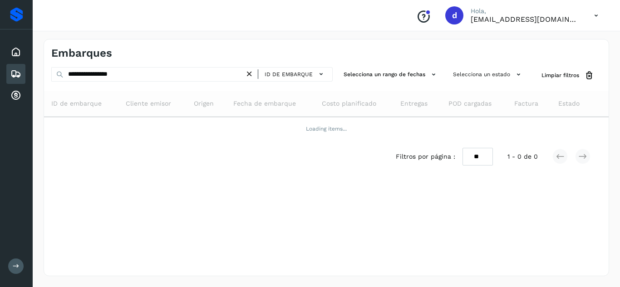
drag, startPoint x: 252, startPoint y: 71, endPoint x: 239, endPoint y: 73, distance: 13.7
click at [248, 72] on icon at bounding box center [250, 74] width 10 height 10
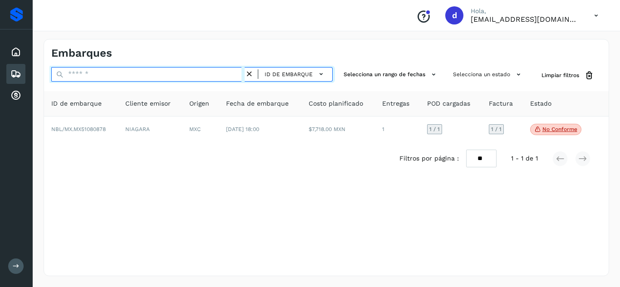
click at [234, 75] on input "text" at bounding box center [147, 74] width 193 height 15
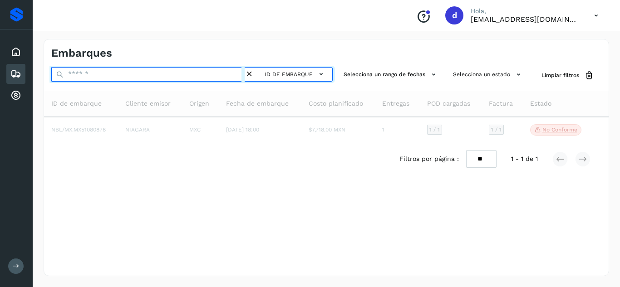
paste input "**********"
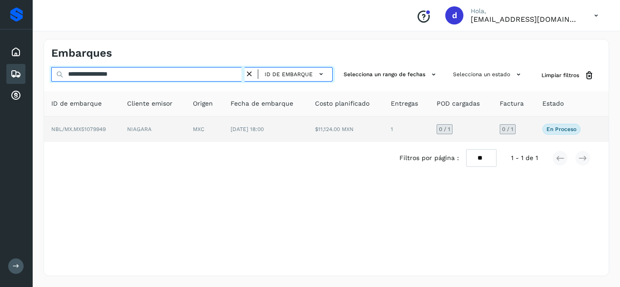
type input "**********"
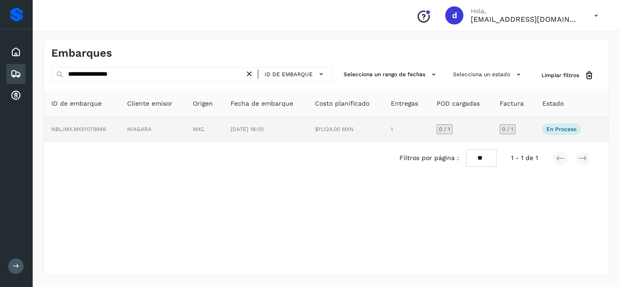
click at [98, 131] on span "NBL/MX.MX51079949" at bounding box center [78, 129] width 54 height 6
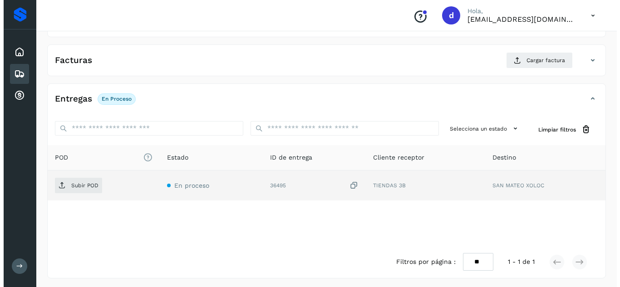
scroll to position [145, 0]
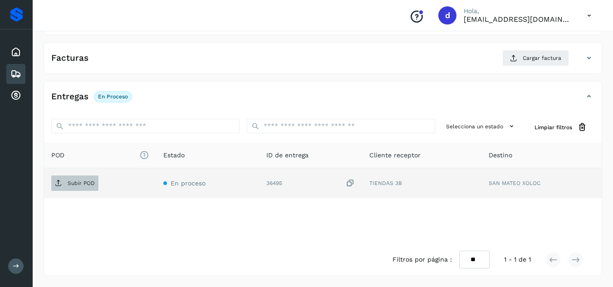
click at [60, 184] on icon at bounding box center [58, 183] width 7 height 7
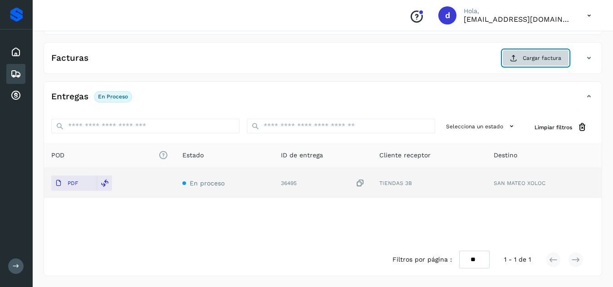
click at [539, 61] on span "Cargar factura" at bounding box center [542, 58] width 39 height 8
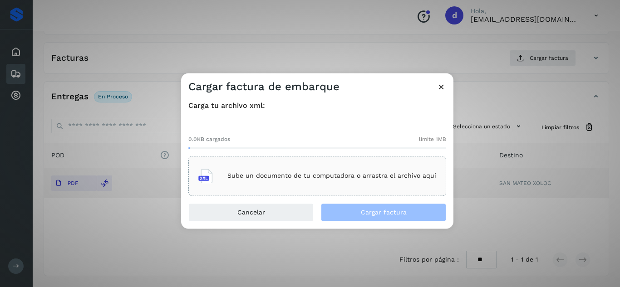
click at [259, 176] on p "Sube un documento de tu computadora o arrastra el archivo aquí" at bounding box center [331, 176] width 209 height 8
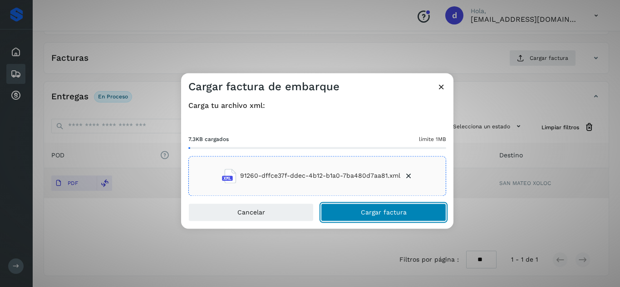
click at [420, 208] on button "Cargar factura" at bounding box center [383, 212] width 125 height 18
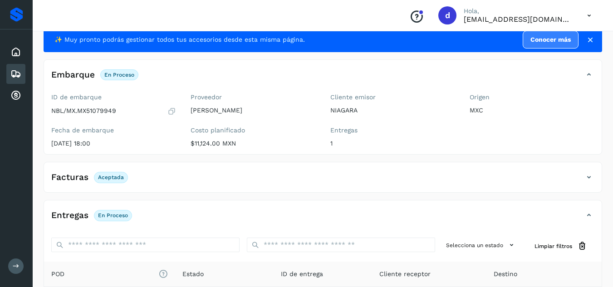
scroll to position [0, 0]
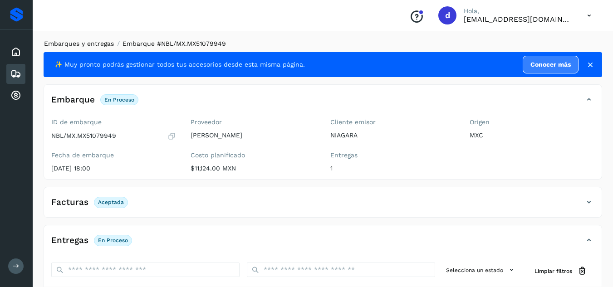
click at [100, 43] on link "Embarques y entregas" at bounding box center [79, 43] width 70 height 7
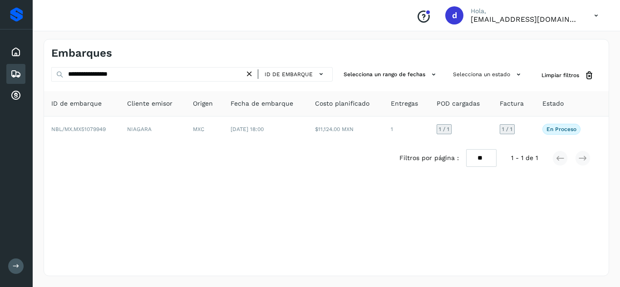
drag, startPoint x: 251, startPoint y: 74, endPoint x: 241, endPoint y: 74, distance: 9.5
click at [250, 74] on icon at bounding box center [250, 74] width 10 height 10
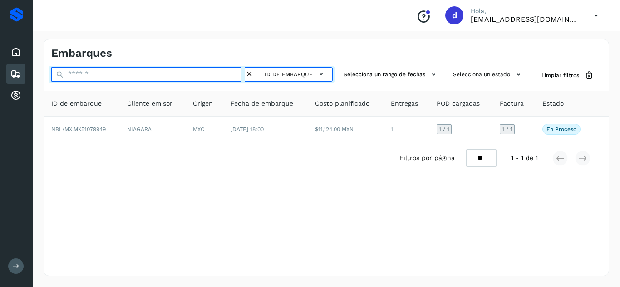
click at [232, 74] on input "text" at bounding box center [147, 74] width 193 height 15
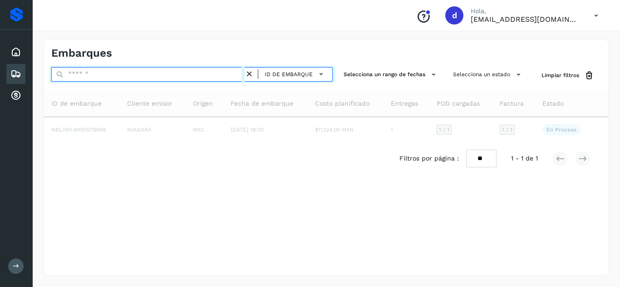
paste input "**********"
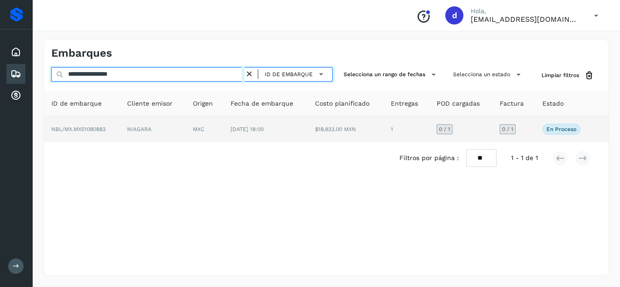
type input "**********"
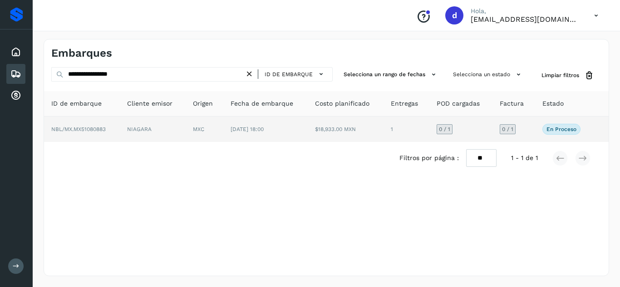
click at [92, 128] on span "NBL/MX.MX51080883" at bounding box center [78, 129] width 54 height 6
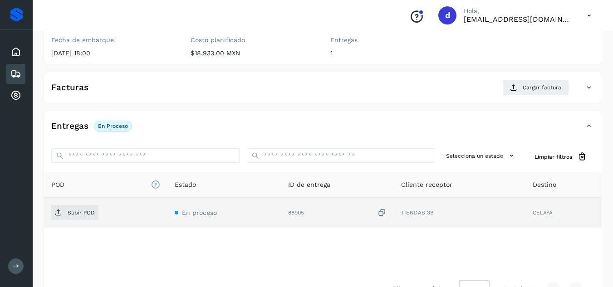
scroll to position [136, 0]
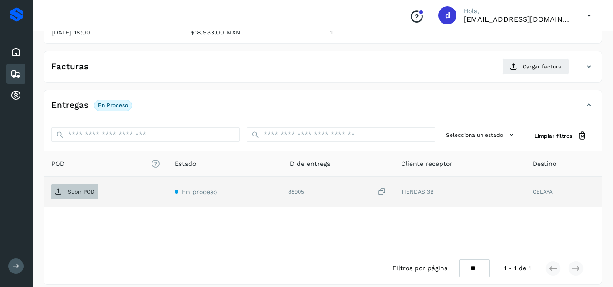
click at [69, 192] on p "Subir POD" at bounding box center [81, 192] width 27 height 6
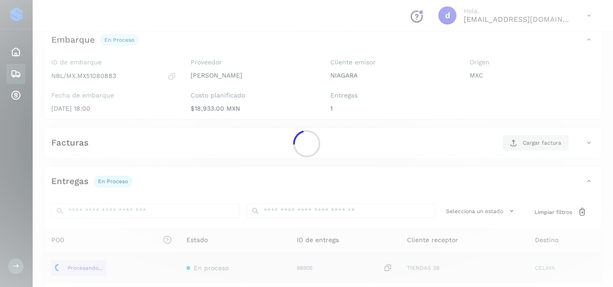
scroll to position [0, 0]
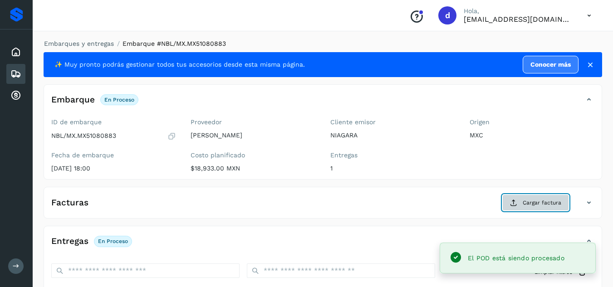
click at [536, 205] on span "Cargar factura" at bounding box center [542, 203] width 39 height 8
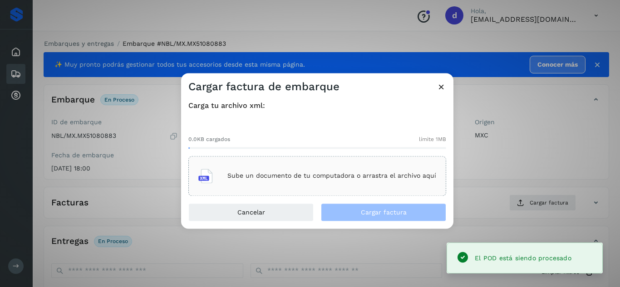
click at [295, 177] on p "Sube un documento de tu computadora o arrastra el archivo aquí" at bounding box center [331, 176] width 209 height 8
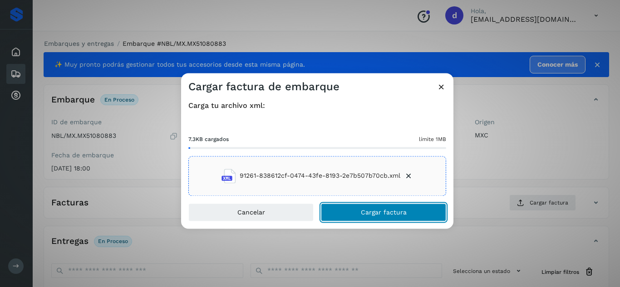
click at [372, 212] on span "Cargar factura" at bounding box center [384, 212] width 46 height 6
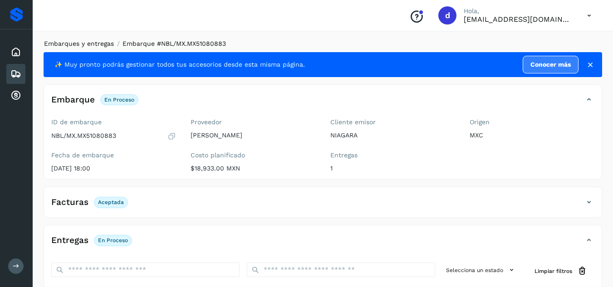
click at [85, 43] on link "Embarques y entregas" at bounding box center [79, 43] width 70 height 7
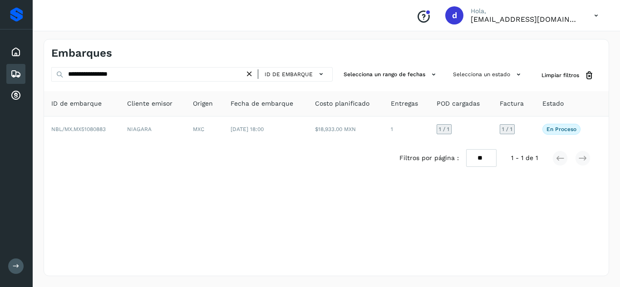
click at [253, 74] on icon at bounding box center [250, 74] width 10 height 10
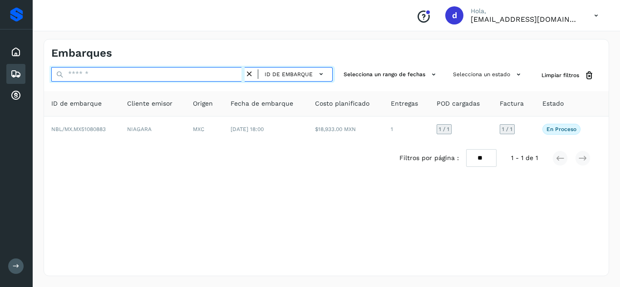
click at [227, 74] on input "text" at bounding box center [147, 74] width 193 height 15
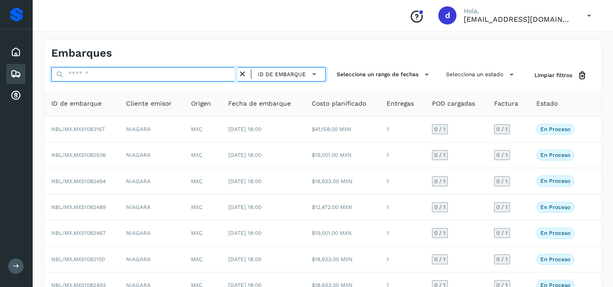
paste input "**********"
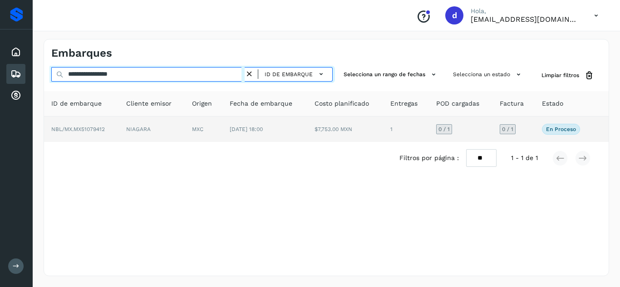
type input "**********"
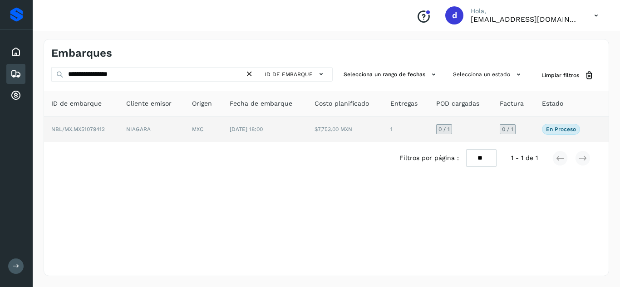
click at [91, 133] on td "NBL/MX.MX51079412" at bounding box center [81, 129] width 75 height 25
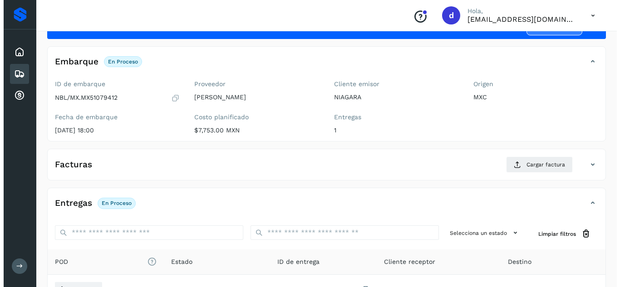
scroll to position [145, 0]
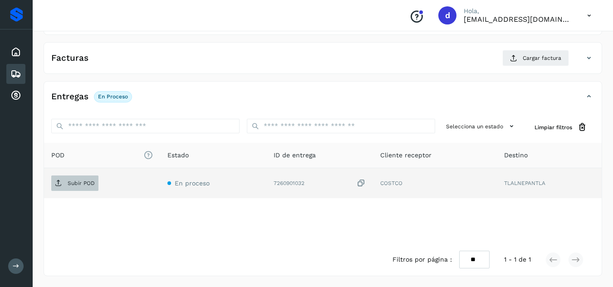
click at [76, 182] on p "Subir POD" at bounding box center [81, 183] width 27 height 6
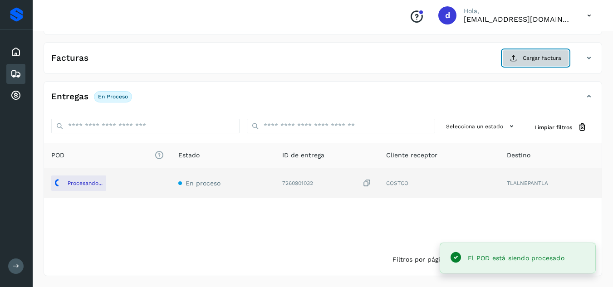
click at [523, 62] on button "Cargar factura" at bounding box center [535, 58] width 67 height 16
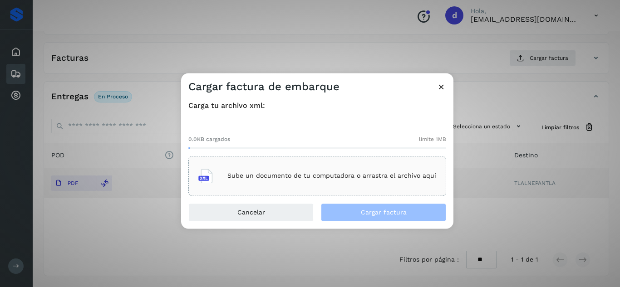
click at [283, 172] on p "Sube un documento de tu computadora o arrastra el archivo aquí" at bounding box center [331, 176] width 209 height 8
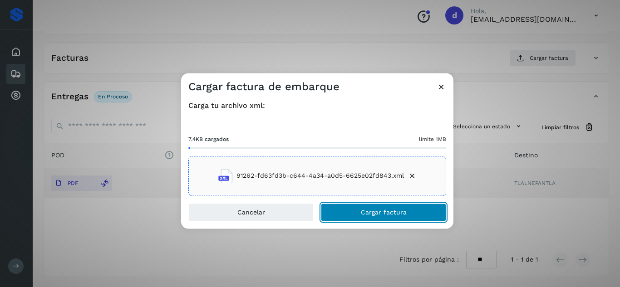
click at [422, 209] on button "Cargar factura" at bounding box center [383, 212] width 125 height 18
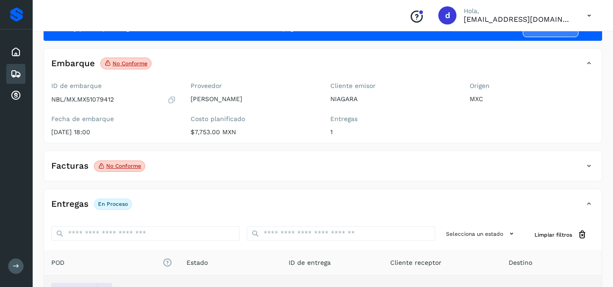
scroll to position [0, 0]
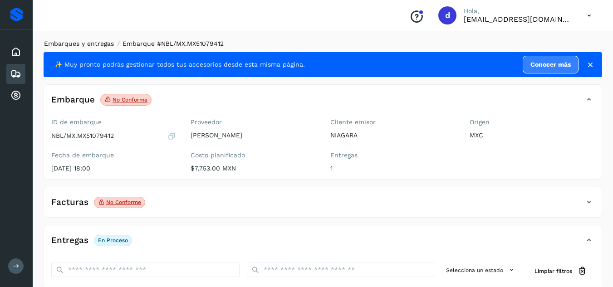
click at [70, 43] on link "Embarques y entregas" at bounding box center [79, 43] width 70 height 7
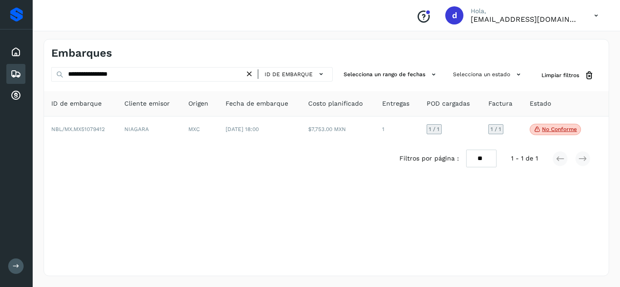
click at [249, 69] on icon at bounding box center [250, 74] width 10 height 10
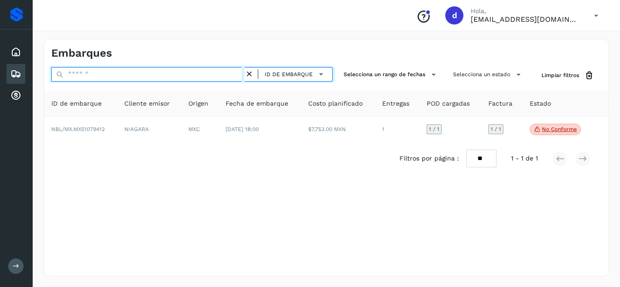
click at [224, 80] on input "text" at bounding box center [147, 74] width 193 height 15
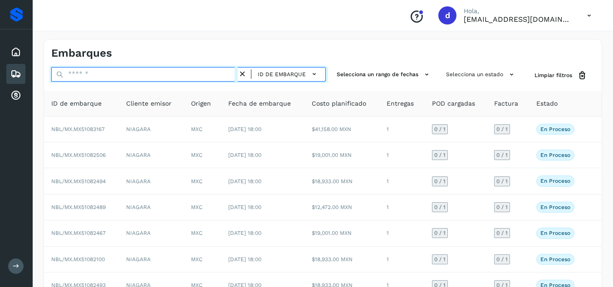
paste input "**********"
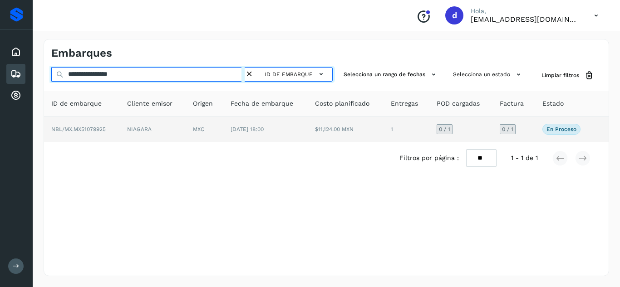
type input "**********"
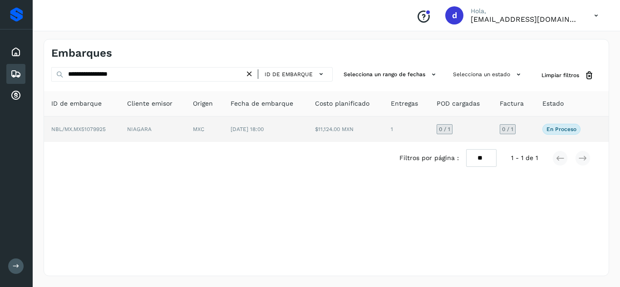
click at [103, 130] on span "NBL/MX.MX51079925" at bounding box center [78, 129] width 54 height 6
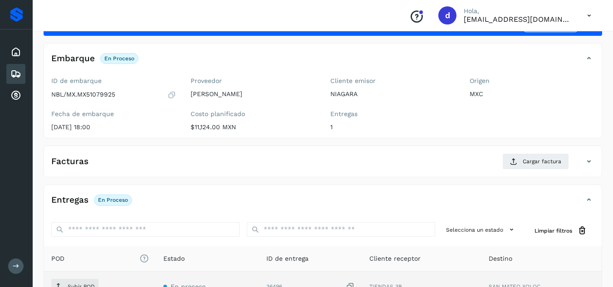
scroll to position [136, 0]
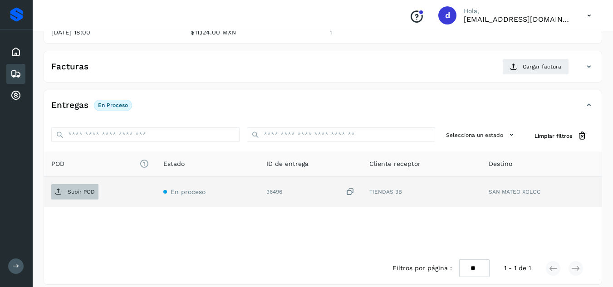
click at [88, 191] on p "Subir POD" at bounding box center [81, 192] width 27 height 6
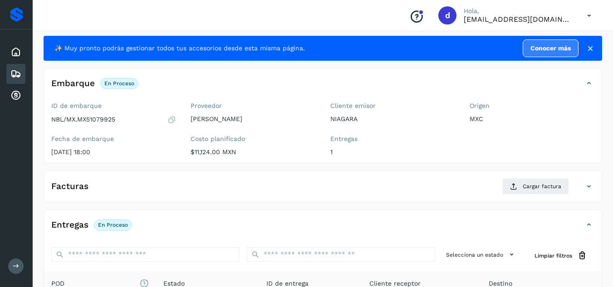
scroll to position [0, 0]
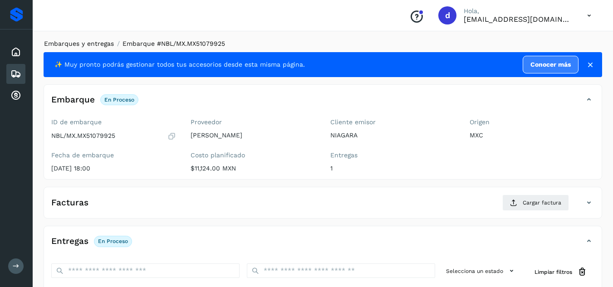
click at [104, 44] on link "Embarques y entregas" at bounding box center [79, 43] width 70 height 7
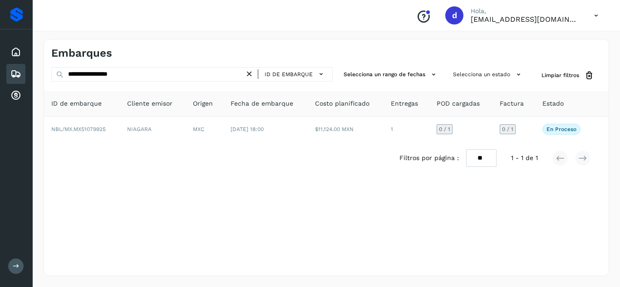
click at [250, 73] on icon at bounding box center [250, 74] width 10 height 10
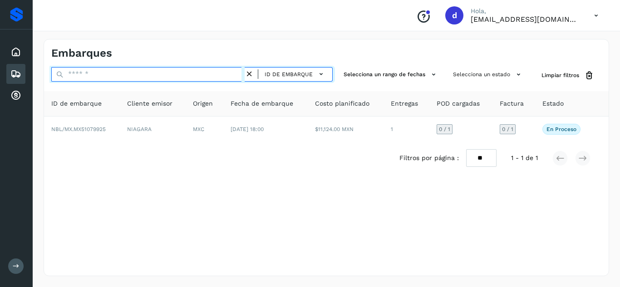
click at [210, 73] on input "text" at bounding box center [147, 74] width 193 height 15
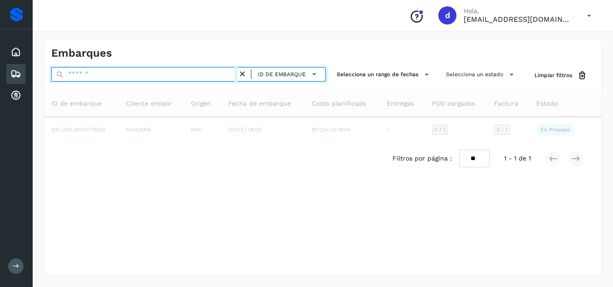
paste input "**********"
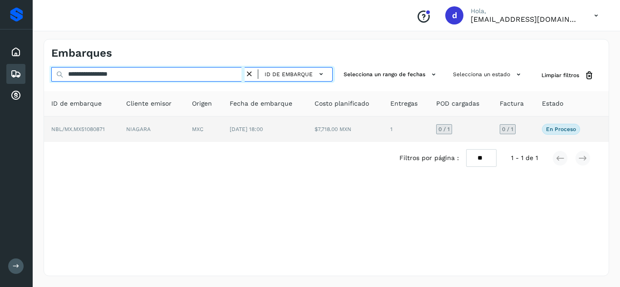
type input "**********"
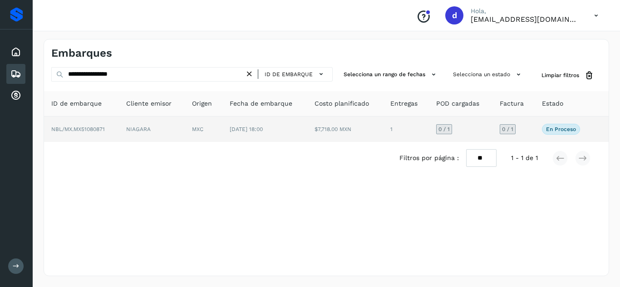
click at [100, 127] on span "NBL/MX.MX51080871" at bounding box center [78, 129] width 54 height 6
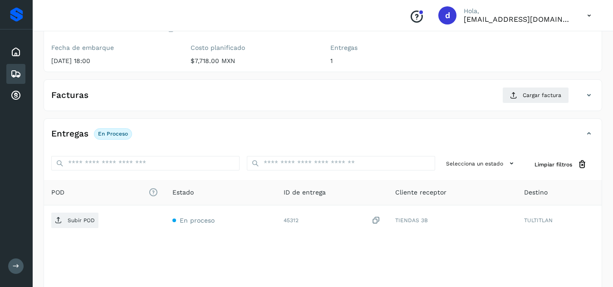
scroll to position [136, 0]
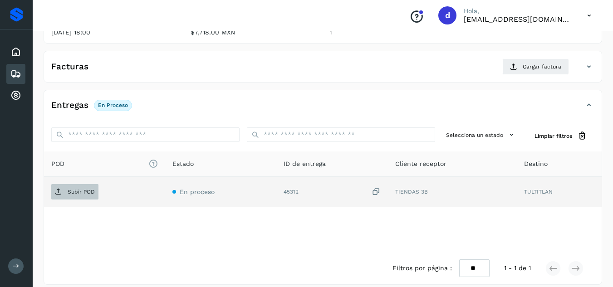
click at [86, 194] on p "Subir POD" at bounding box center [81, 192] width 27 height 6
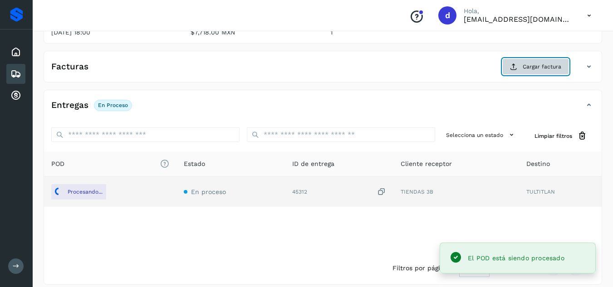
click at [520, 67] on button "Cargar factura" at bounding box center [535, 67] width 67 height 16
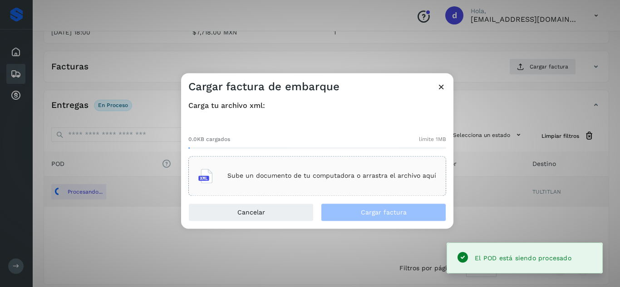
click at [302, 172] on div "Sube un documento de tu computadora o arrastra el archivo aquí" at bounding box center [317, 176] width 238 height 25
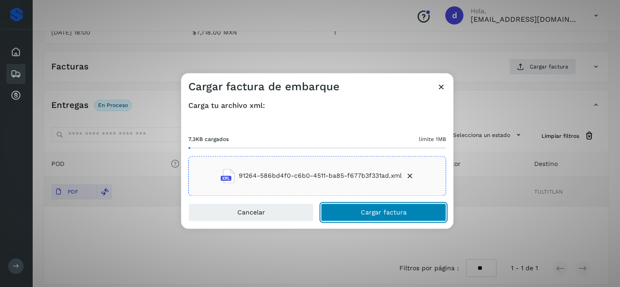
click at [372, 208] on button "Cargar factura" at bounding box center [383, 212] width 125 height 18
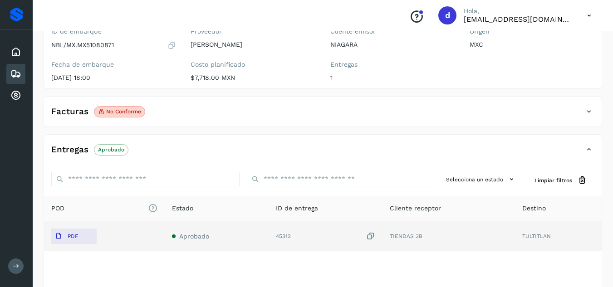
scroll to position [0, 0]
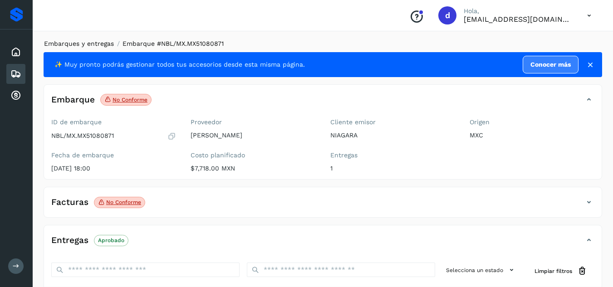
click at [70, 43] on link "Embarques y entregas" at bounding box center [79, 43] width 70 height 7
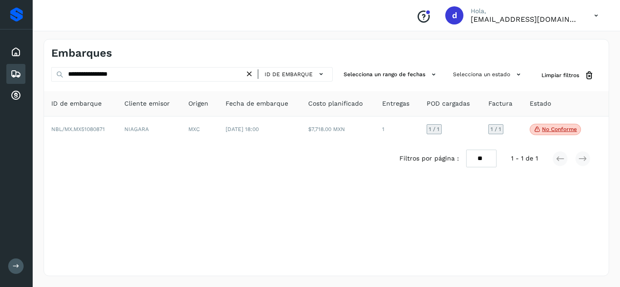
drag, startPoint x: 250, startPoint y: 75, endPoint x: 236, endPoint y: 75, distance: 14.1
click at [250, 75] on icon at bounding box center [250, 74] width 10 height 10
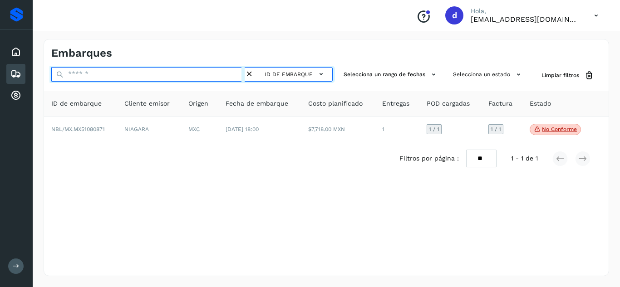
click at [236, 75] on input "text" at bounding box center [147, 74] width 193 height 15
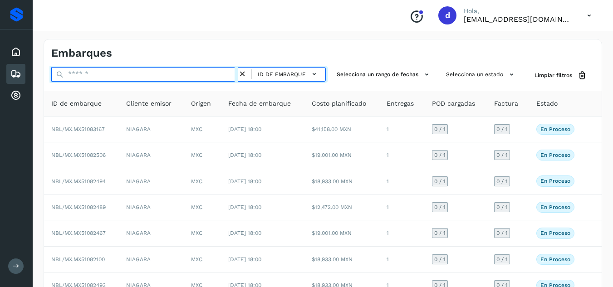
paste input "**********"
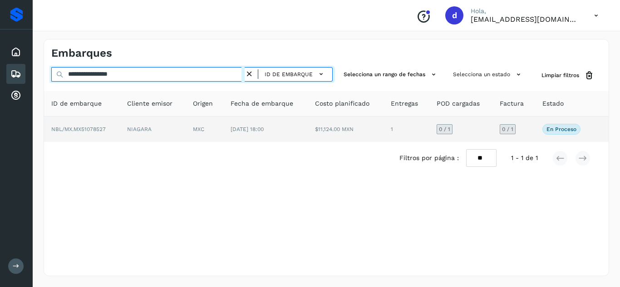
type input "**********"
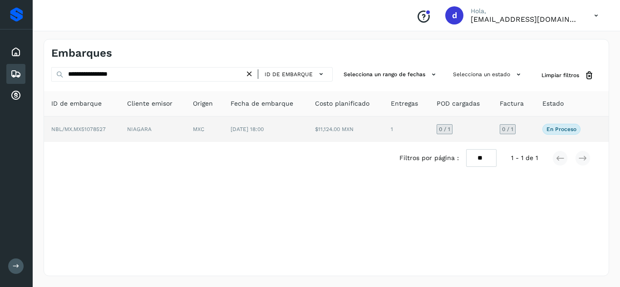
click at [95, 130] on span "NBL/MX.MX51078527" at bounding box center [78, 129] width 54 height 6
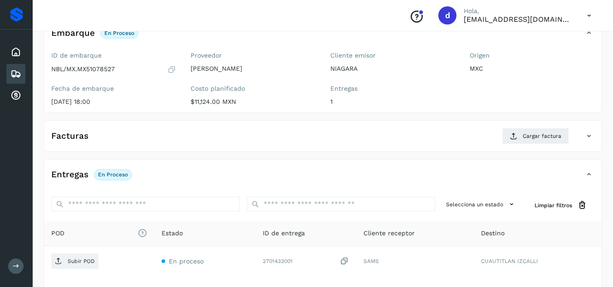
scroll to position [136, 0]
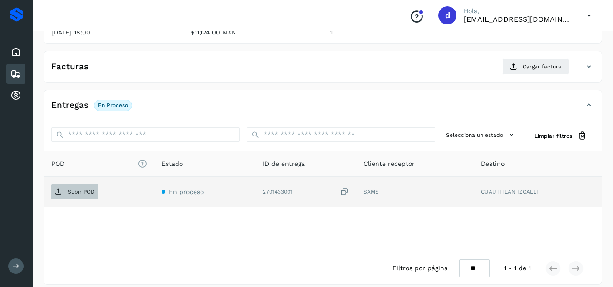
click at [72, 194] on p "Subir POD" at bounding box center [81, 192] width 27 height 6
click at [86, 186] on span "Subir POD" at bounding box center [74, 192] width 47 height 15
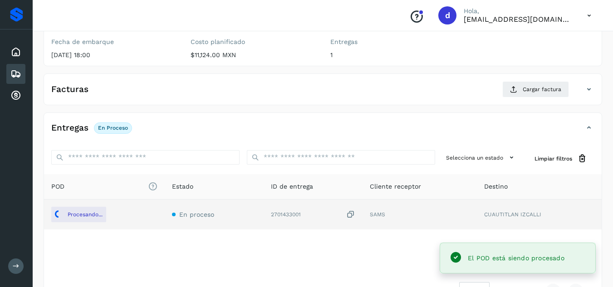
scroll to position [91, 0]
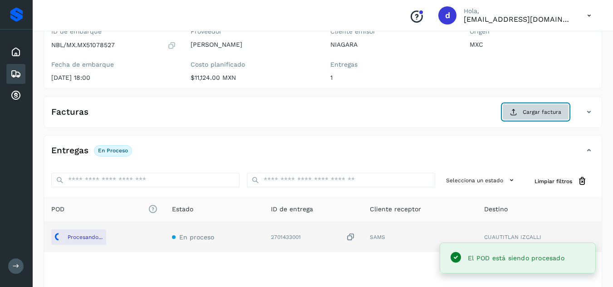
click at [530, 113] on span "Cargar factura" at bounding box center [542, 112] width 39 height 8
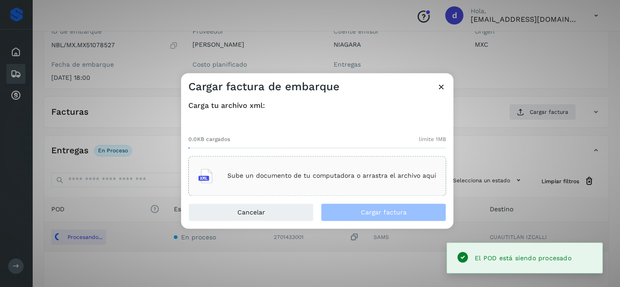
click at [395, 174] on p "Sube un documento de tu computadora o arrastra el archivo aquí" at bounding box center [331, 176] width 209 height 8
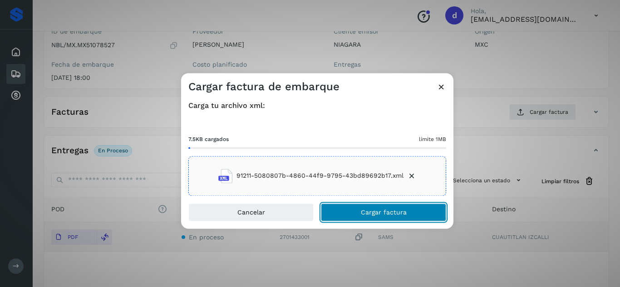
click at [383, 215] on span "Cargar factura" at bounding box center [384, 212] width 46 height 6
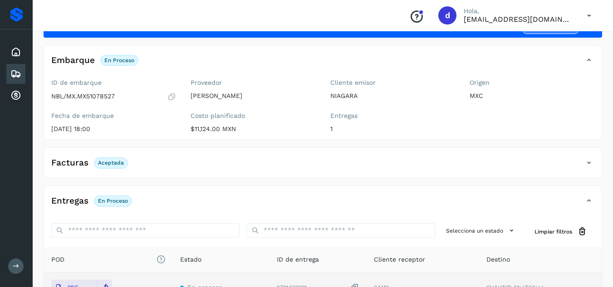
scroll to position [0, 0]
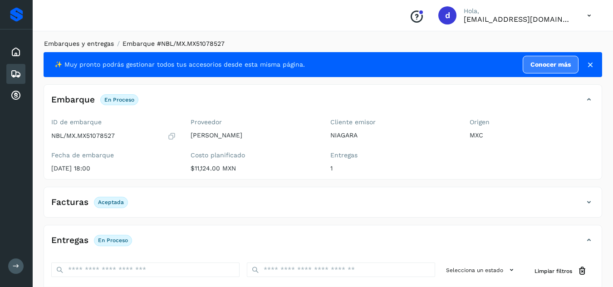
click at [80, 41] on link "Embarques y entregas" at bounding box center [79, 43] width 70 height 7
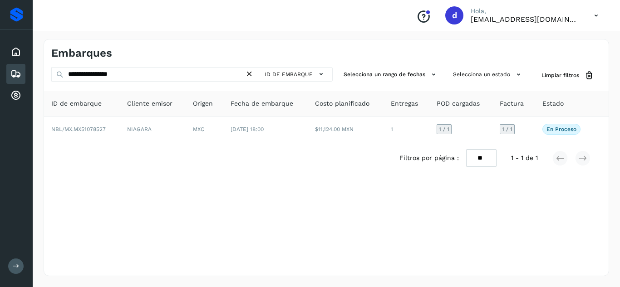
click at [253, 73] on icon at bounding box center [250, 74] width 10 height 10
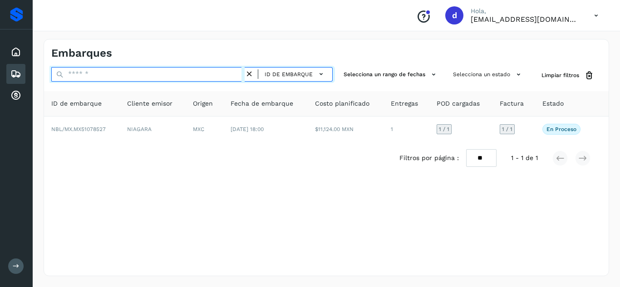
click at [223, 76] on input "text" at bounding box center [147, 74] width 193 height 15
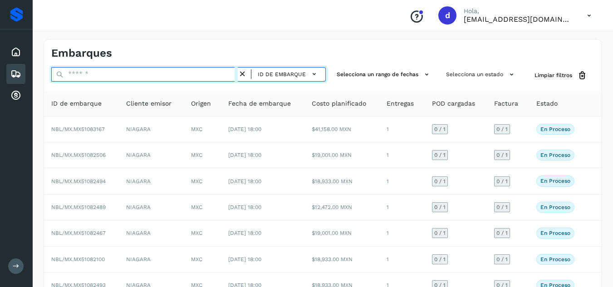
paste input "**********"
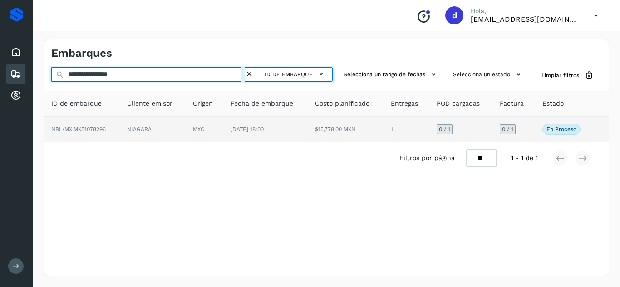
type input "**********"
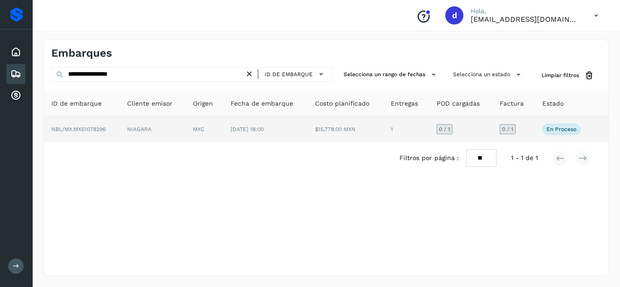
click at [83, 133] on td "NBL/MX.MX51078296" at bounding box center [82, 129] width 76 height 25
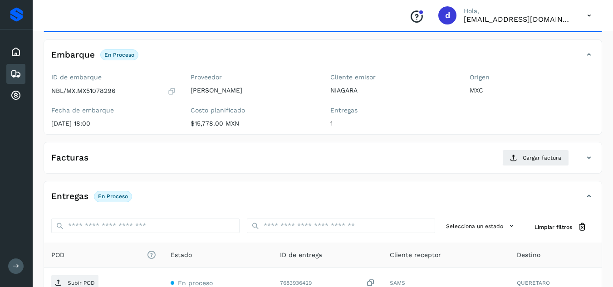
scroll to position [136, 0]
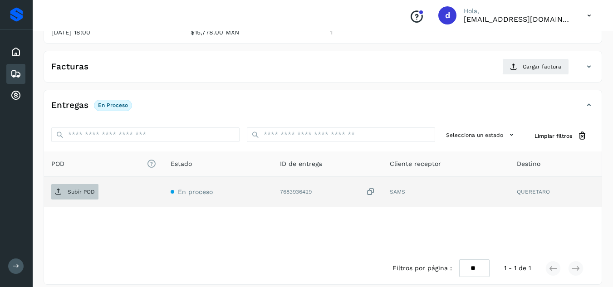
click at [70, 193] on p "Subir POD" at bounding box center [81, 192] width 27 height 6
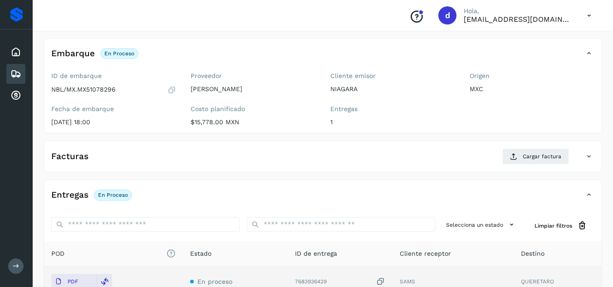
scroll to position [45, 0]
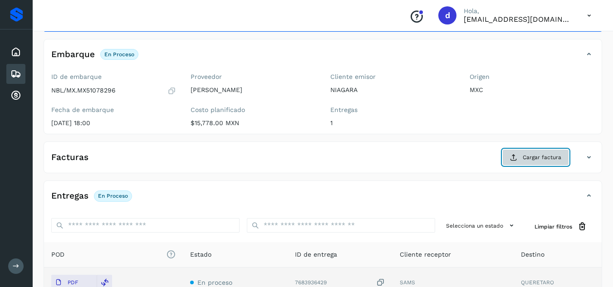
click at [529, 159] on span "Cargar factura" at bounding box center [542, 157] width 39 height 8
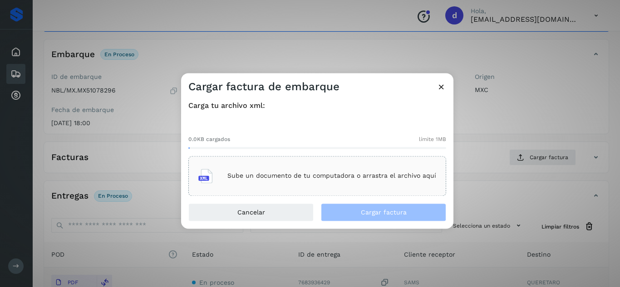
click at [411, 176] on p "Sube un documento de tu computadora o arrastra el archivo aquí" at bounding box center [331, 176] width 209 height 8
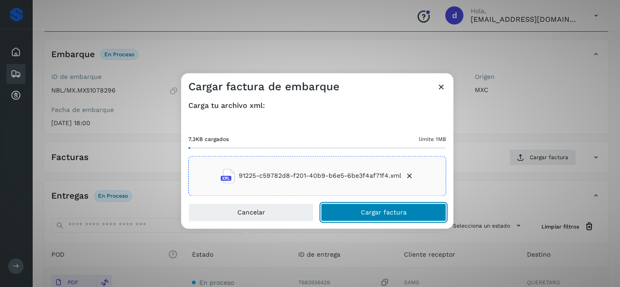
click at [377, 213] on span "Cargar factura" at bounding box center [384, 212] width 46 height 6
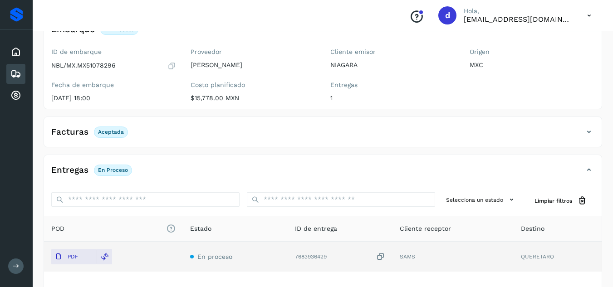
scroll to position [136, 0]
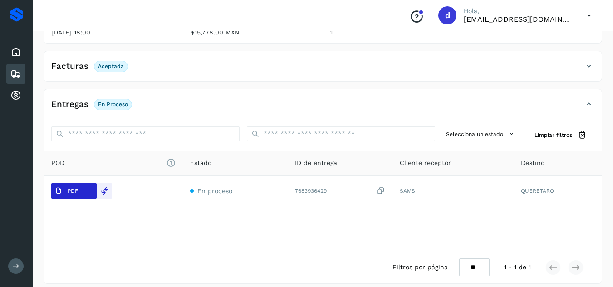
click at [81, 190] on span "PDF" at bounding box center [66, 191] width 30 height 15
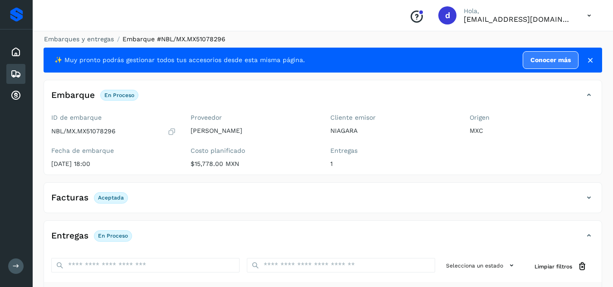
scroll to position [0, 0]
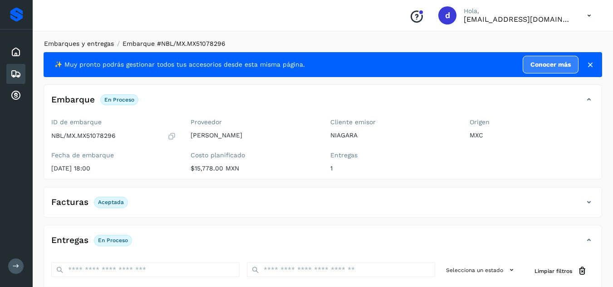
click at [101, 44] on link "Embarques y entregas" at bounding box center [79, 43] width 70 height 7
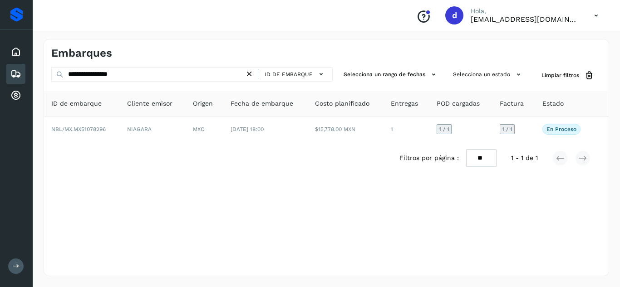
click at [253, 73] on icon at bounding box center [250, 74] width 10 height 10
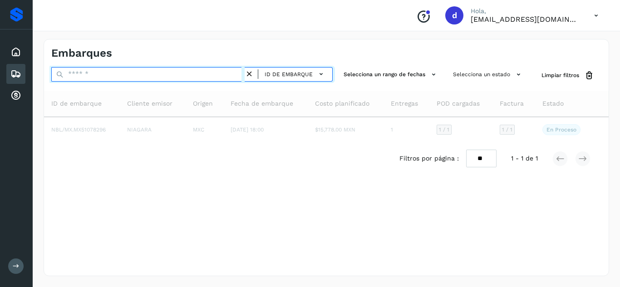
click at [221, 74] on input "text" at bounding box center [147, 74] width 193 height 15
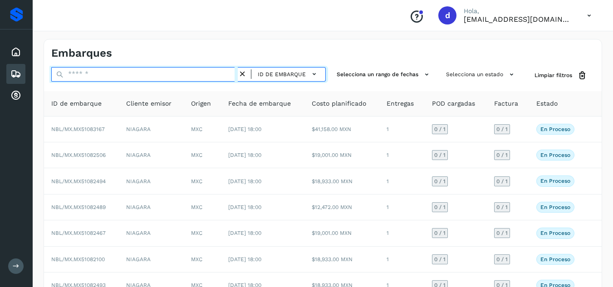
paste input "**********"
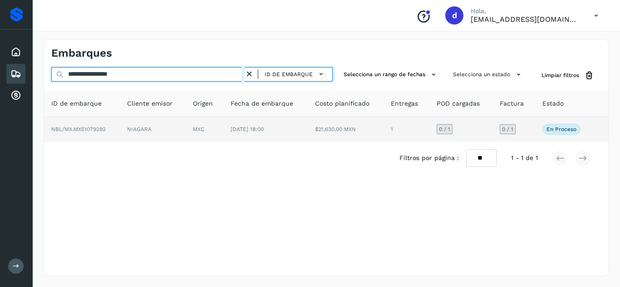
type input "**********"
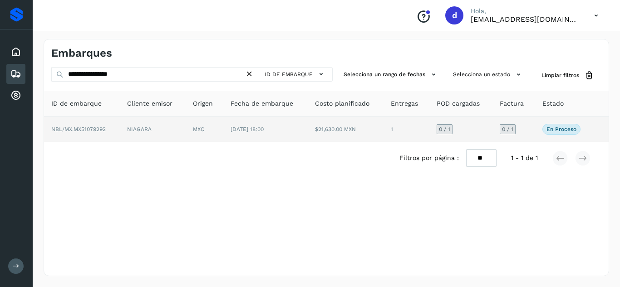
click at [87, 128] on span "NBL/MX.MX51079292" at bounding box center [78, 129] width 54 height 6
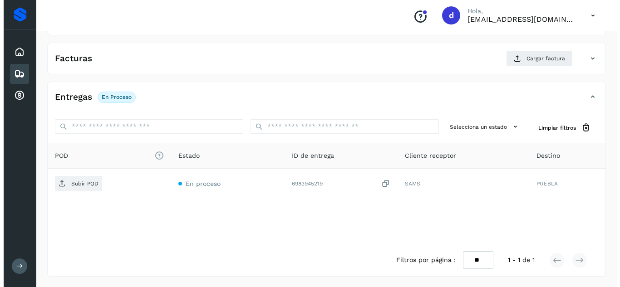
scroll to position [145, 0]
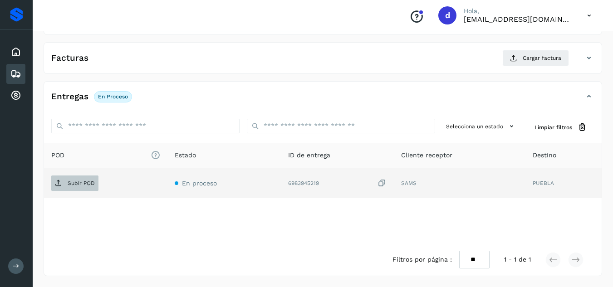
click at [67, 179] on span "Subir POD" at bounding box center [74, 183] width 47 height 15
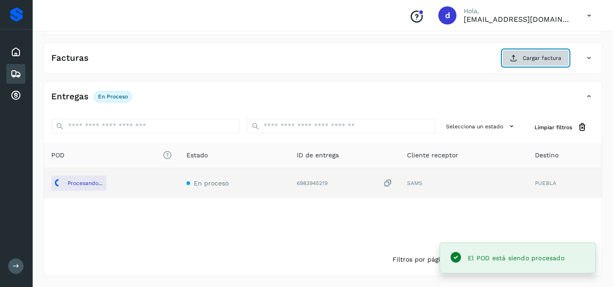
click at [520, 58] on button "Cargar factura" at bounding box center [535, 58] width 67 height 16
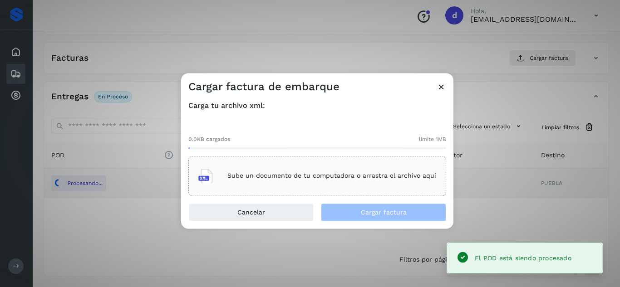
click at [356, 169] on div "Sube un documento de tu computadora o arrastra el archivo aquí" at bounding box center [317, 176] width 238 height 25
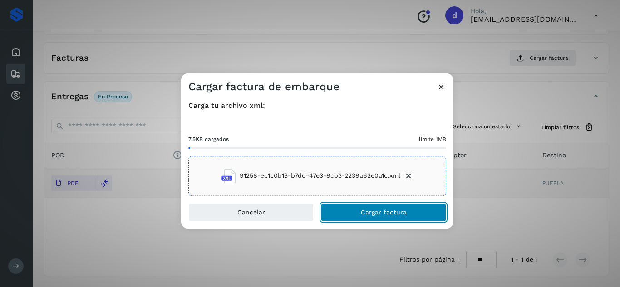
click at [373, 212] on span "Cargar factura" at bounding box center [384, 212] width 46 height 6
